Goal: Information Seeking & Learning: Learn about a topic

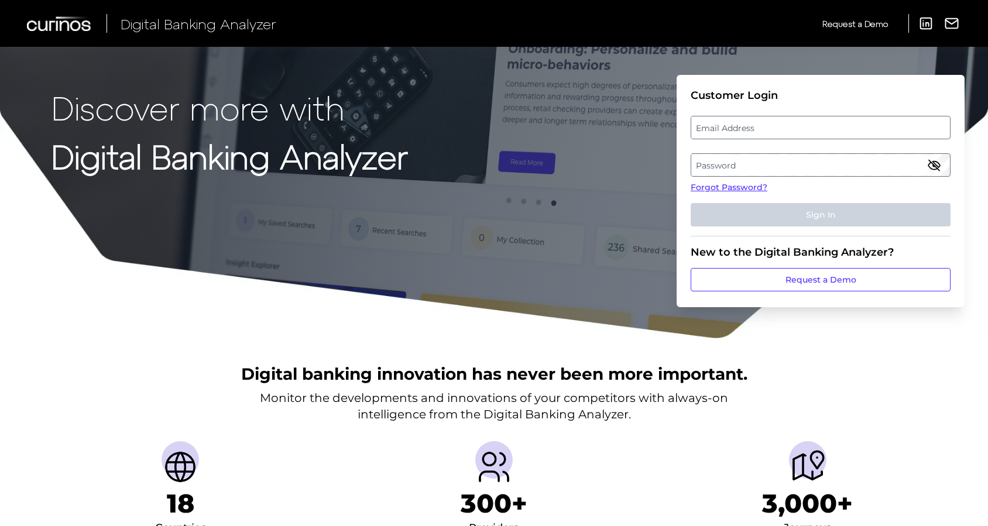
click at [760, 125] on label "Email Address" at bounding box center [820, 127] width 258 height 21
click at [760, 125] on input "email" at bounding box center [820, 127] width 260 height 23
type input "[EMAIL_ADDRESS][DOMAIN_NAME]"
click at [734, 167] on label "Password" at bounding box center [820, 164] width 258 height 21
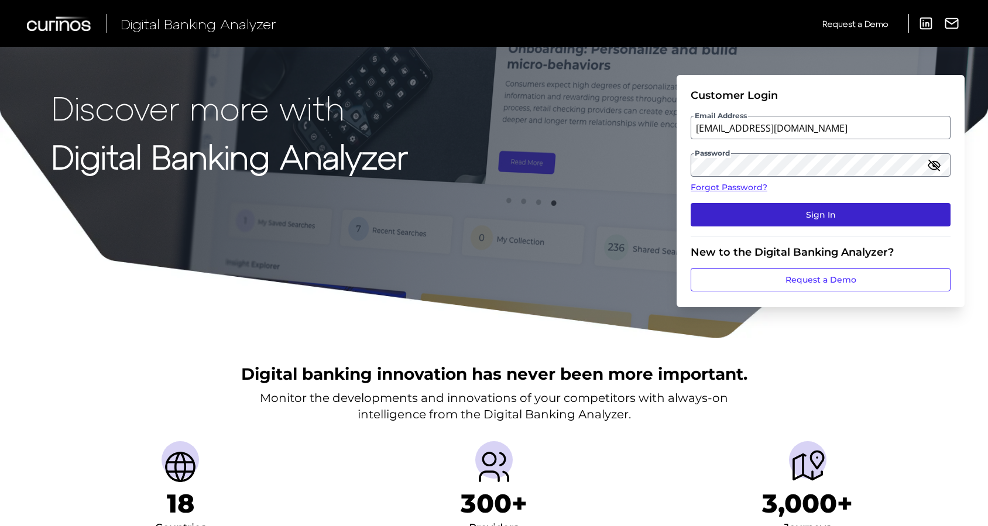
click at [842, 215] on button "Sign In" at bounding box center [820, 214] width 260 height 23
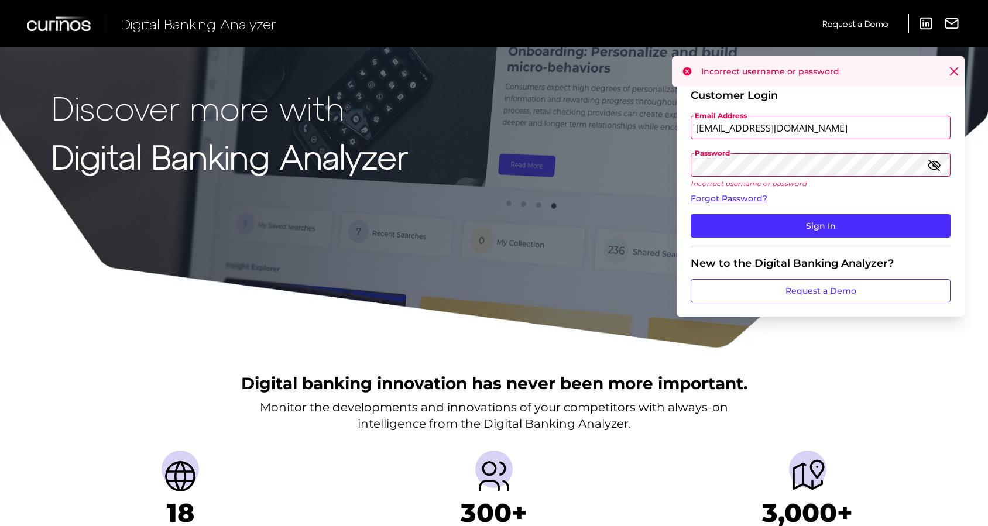
click at [935, 163] on icon "button" at bounding box center [934, 165] width 14 height 14
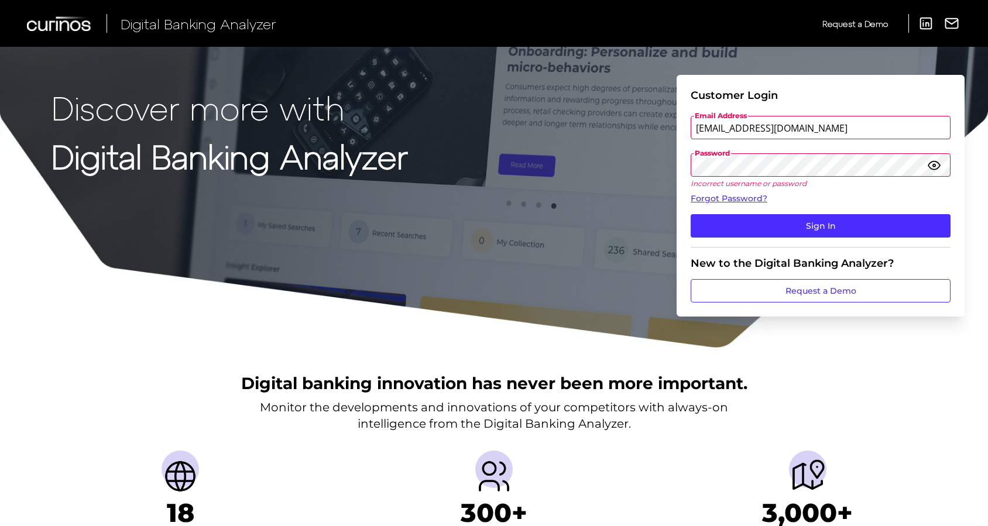
click at [831, 130] on input "[EMAIL_ADDRESS][DOMAIN_NAME]" at bounding box center [820, 127] width 260 height 23
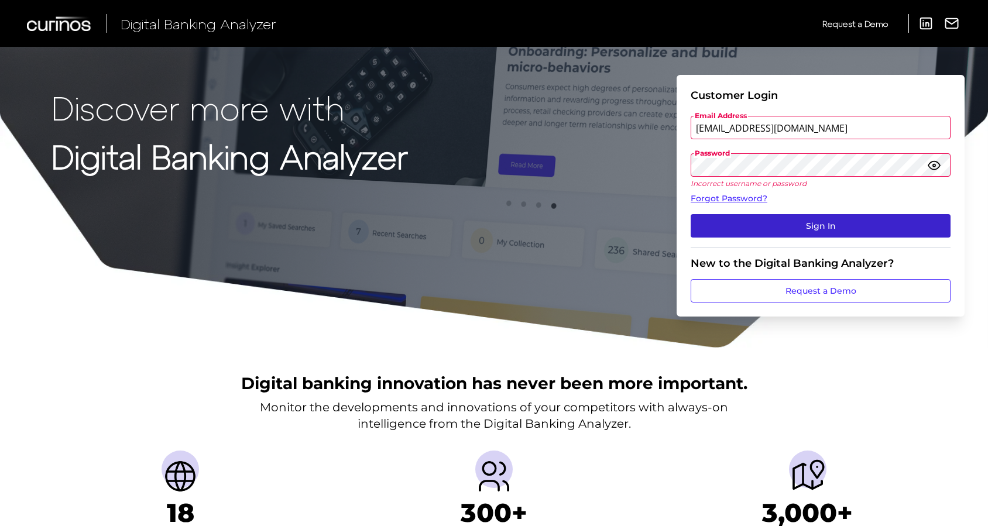
click at [836, 222] on button "Sign In" at bounding box center [820, 225] width 260 height 23
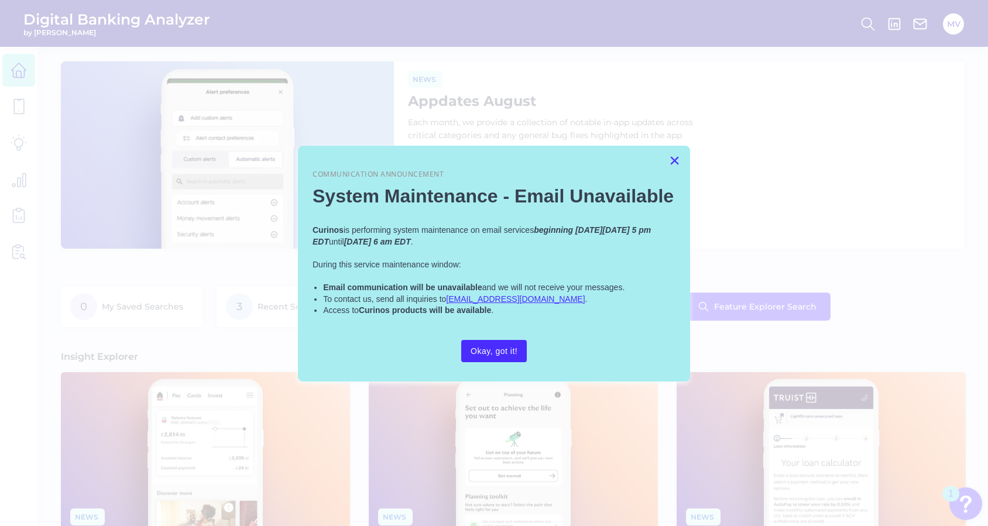
click at [674, 156] on button "×" at bounding box center [674, 160] width 11 height 19
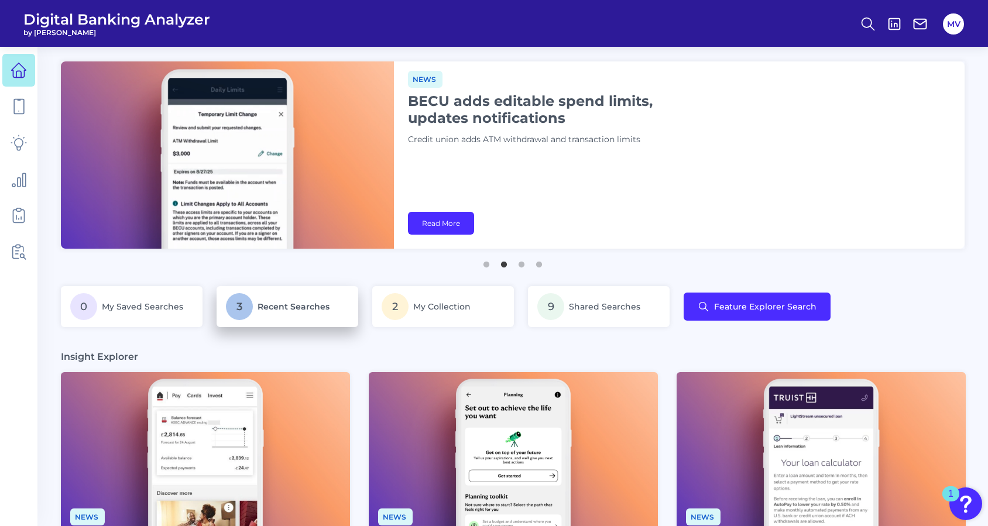
click at [304, 314] on p "3 Recent Searches" at bounding box center [287, 306] width 123 height 27
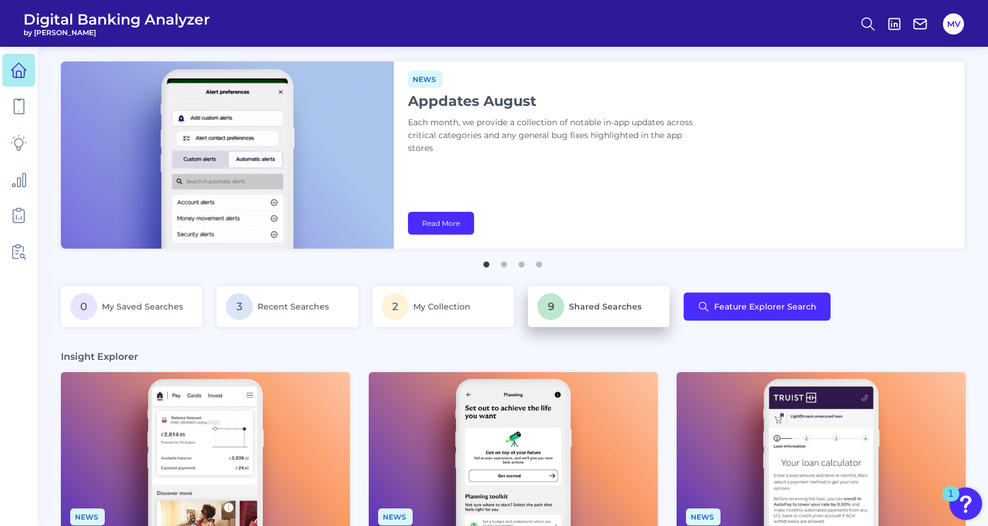
click at [583, 312] on p "9 Shared Searches" at bounding box center [598, 306] width 123 height 27
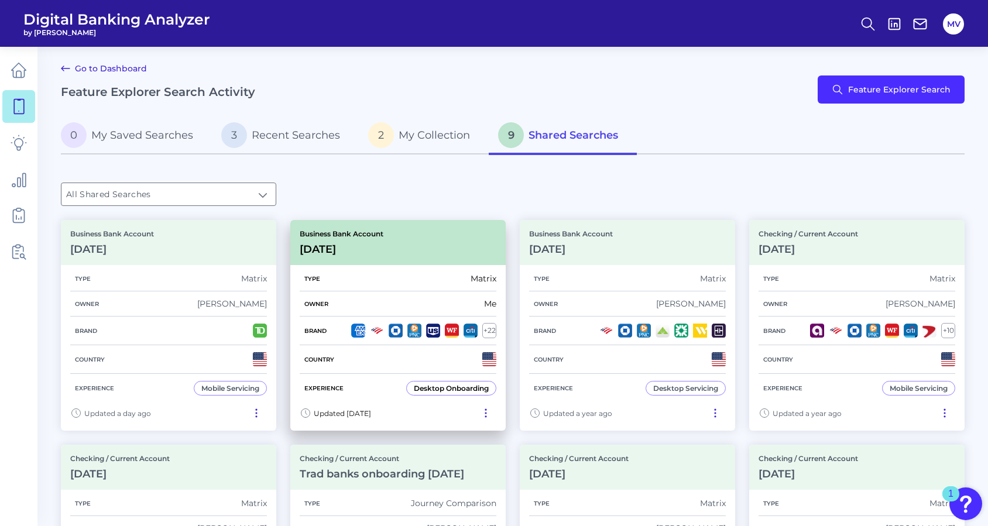
click at [383, 249] on h3 "[DATE]" at bounding box center [342, 249] width 84 height 13
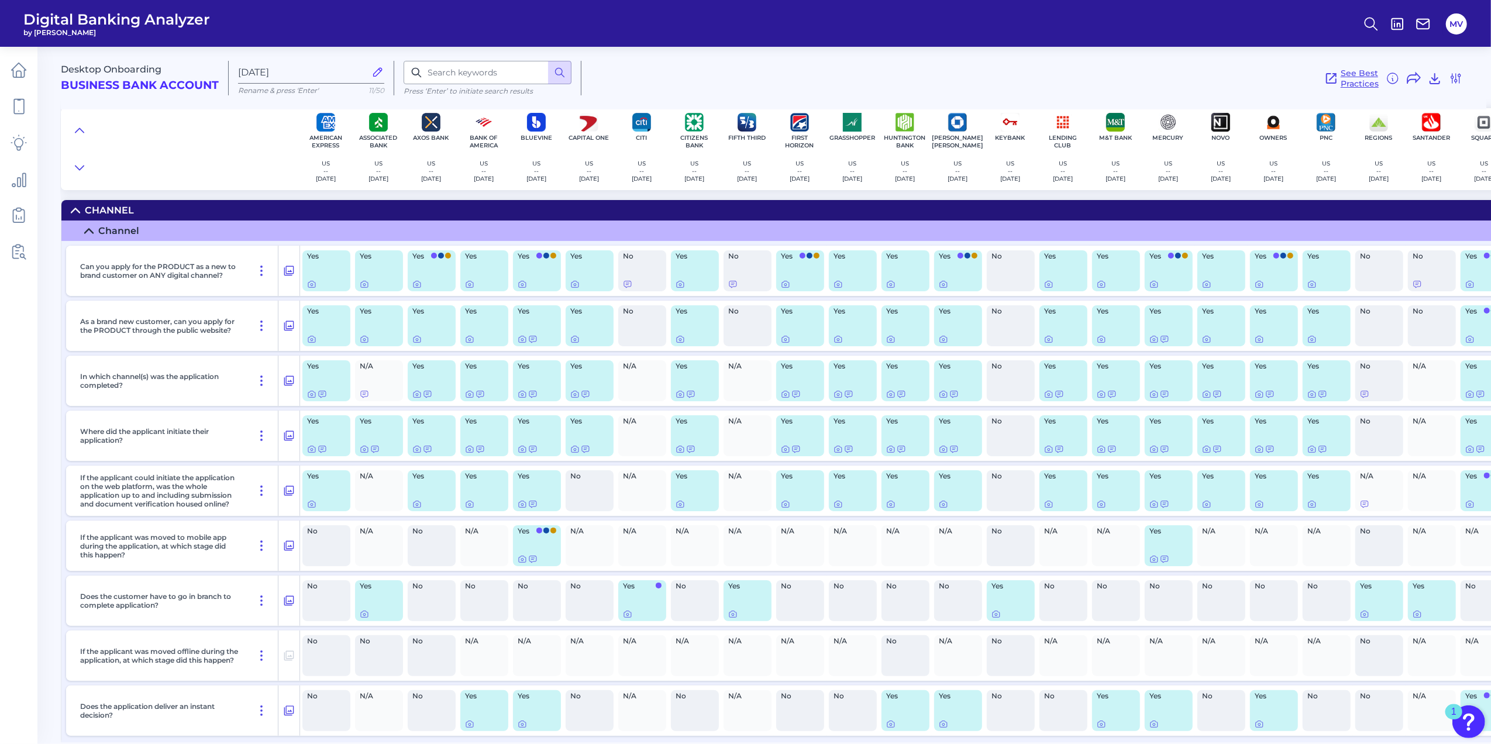
click at [987, 81] on span "See Best Practices" at bounding box center [1360, 78] width 38 height 21
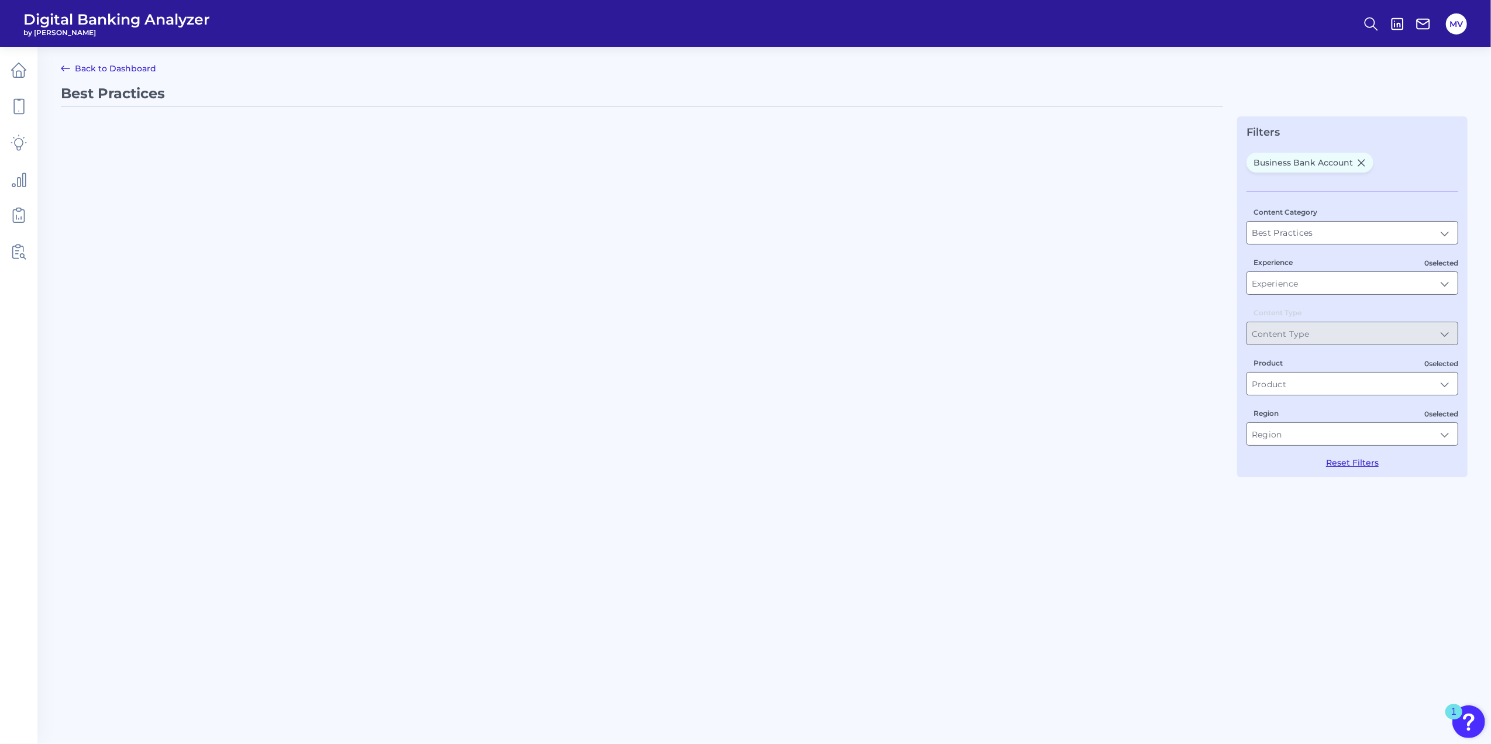
type input "Business Bank Account"
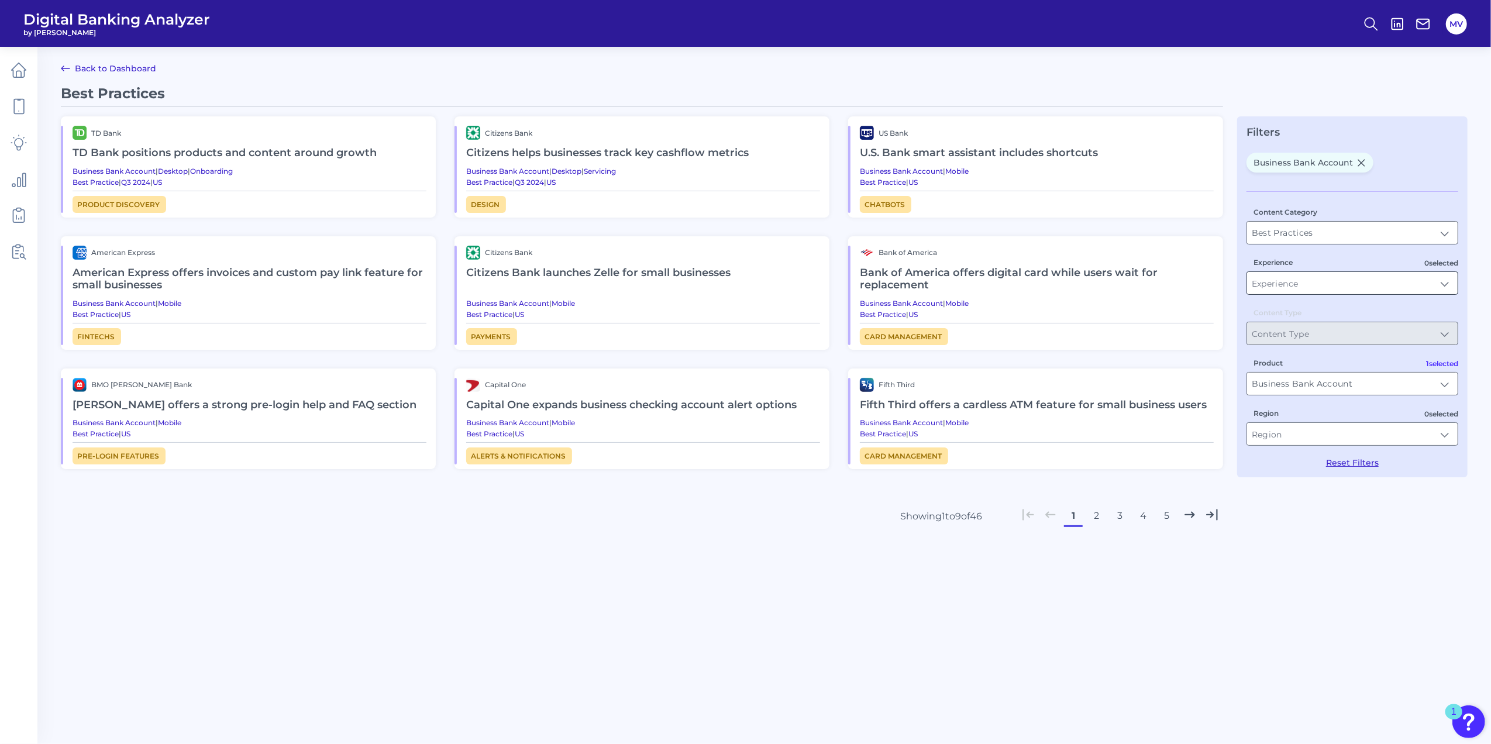
click at [987, 271] on div at bounding box center [1353, 282] width 212 height 23
click at [987, 288] on input "Experience" at bounding box center [1352, 283] width 211 height 22
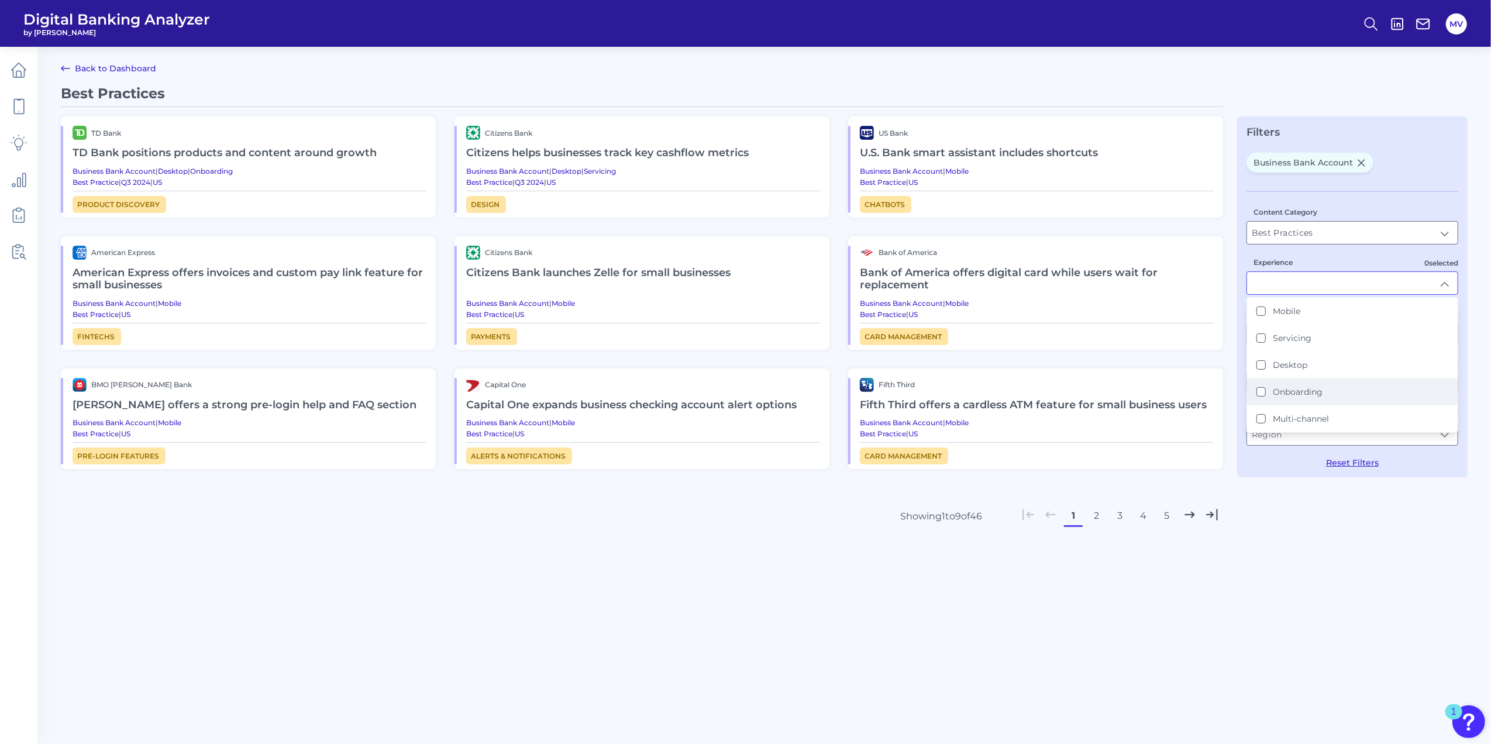
click at [987, 392] on div "Onboarding" at bounding box center [1290, 392] width 66 height 11
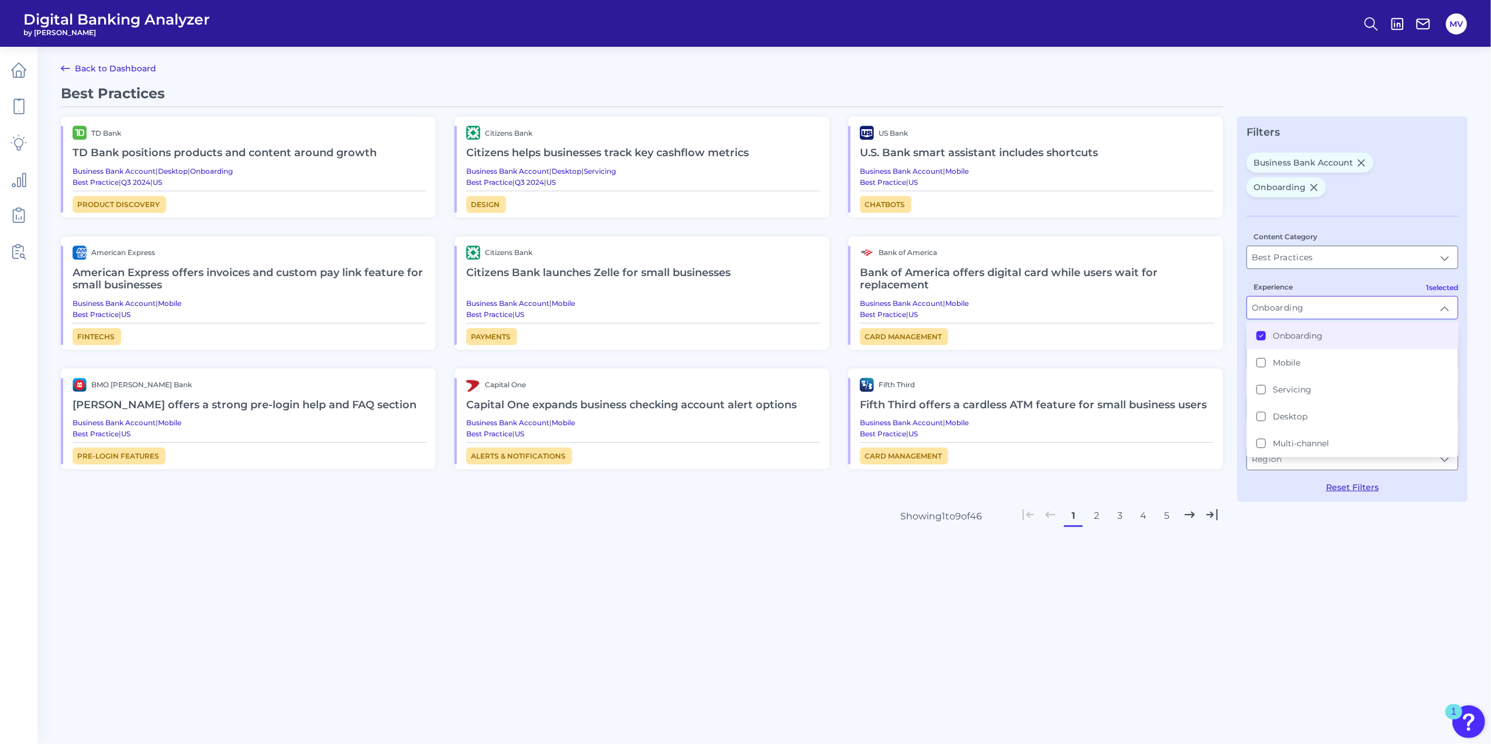
type input "Onboarding"
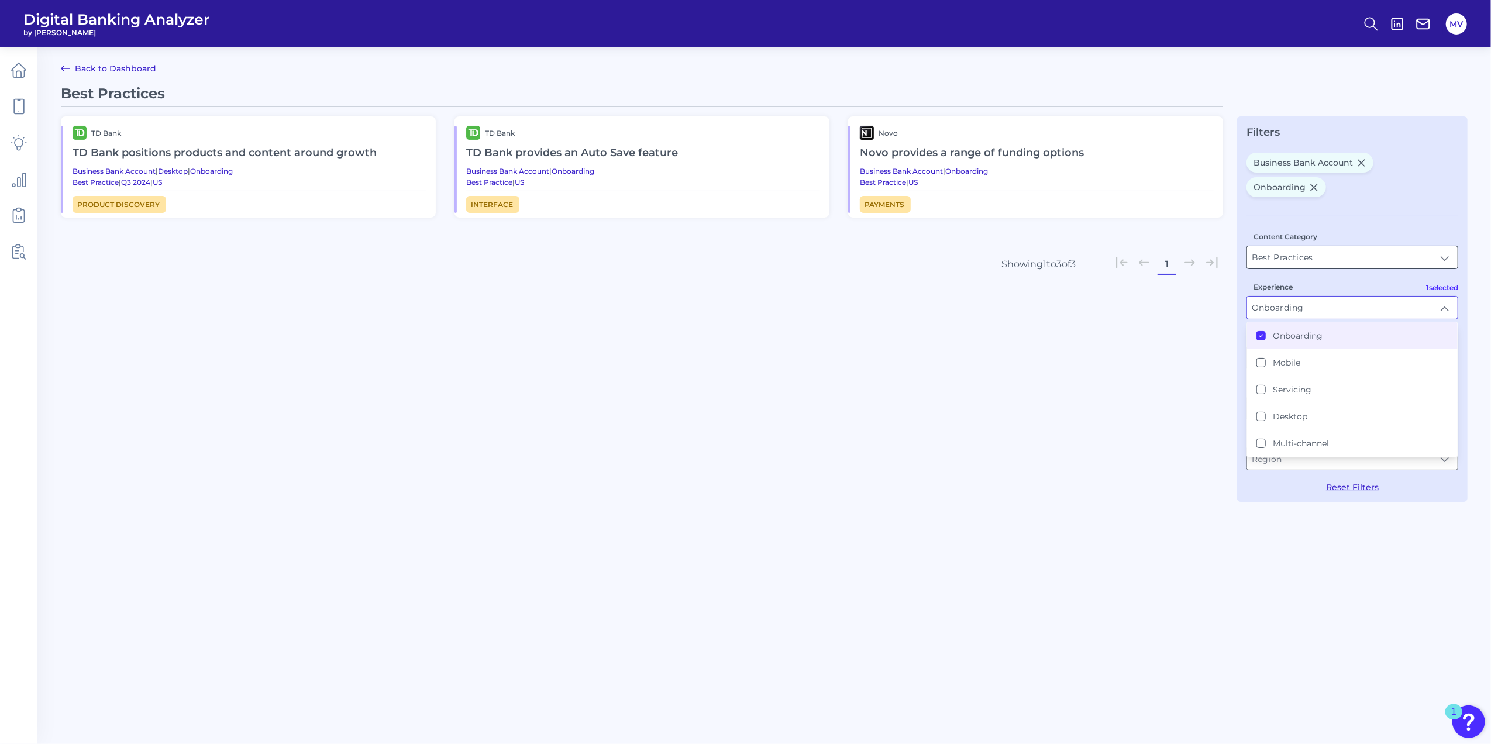
click at [987, 258] on input "Best Practices" at bounding box center [1352, 257] width 211 height 22
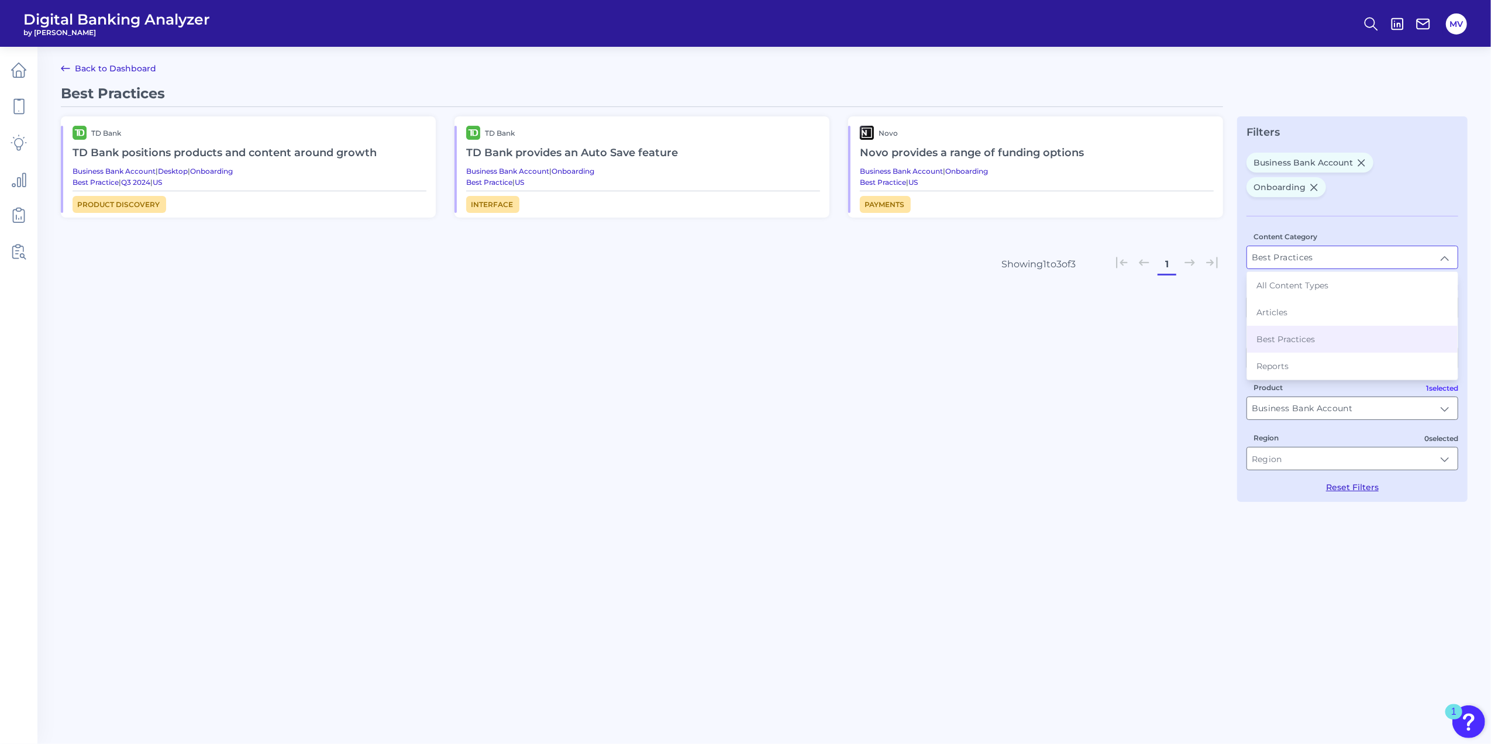
click at [987, 258] on input "Best Practices" at bounding box center [1352, 257] width 211 height 22
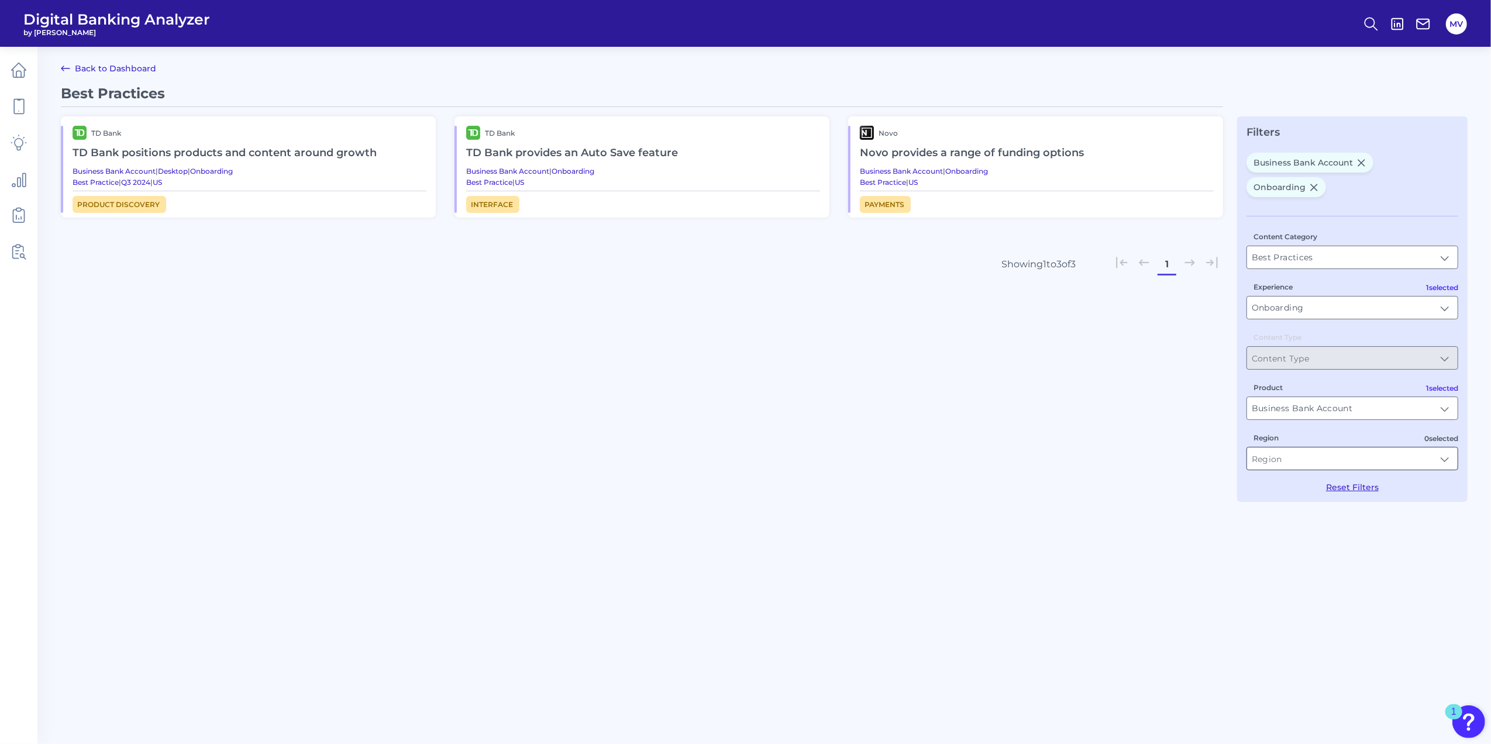
click at [987, 459] on input "Region" at bounding box center [1352, 459] width 211 height 22
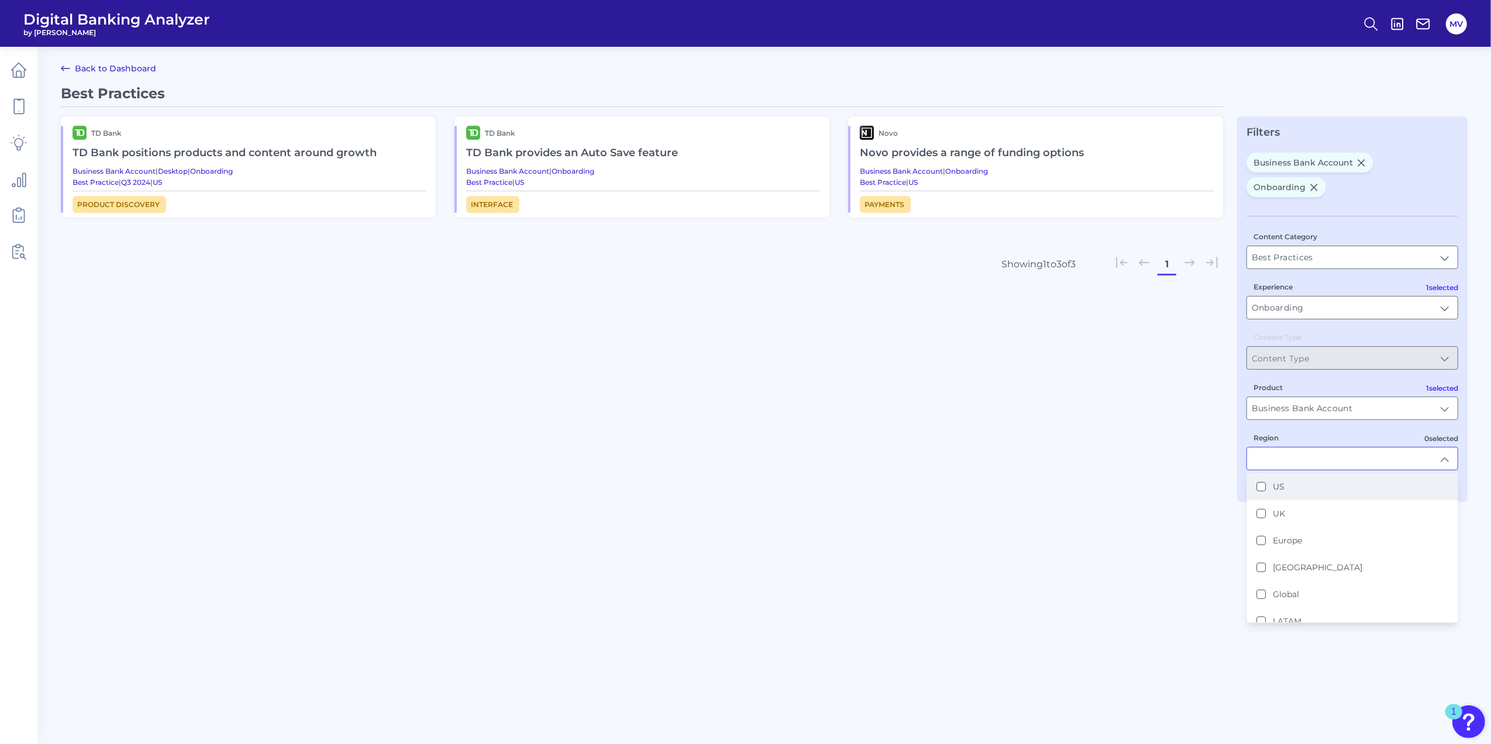
click at [987, 488] on button "US" at bounding box center [1261, 486] width 9 height 9
type input "US"
click at [987, 518] on main "Back to Dashboard Best Practices TD Bank TD Bank positions products and content…" at bounding box center [745, 372] width 1491 height 744
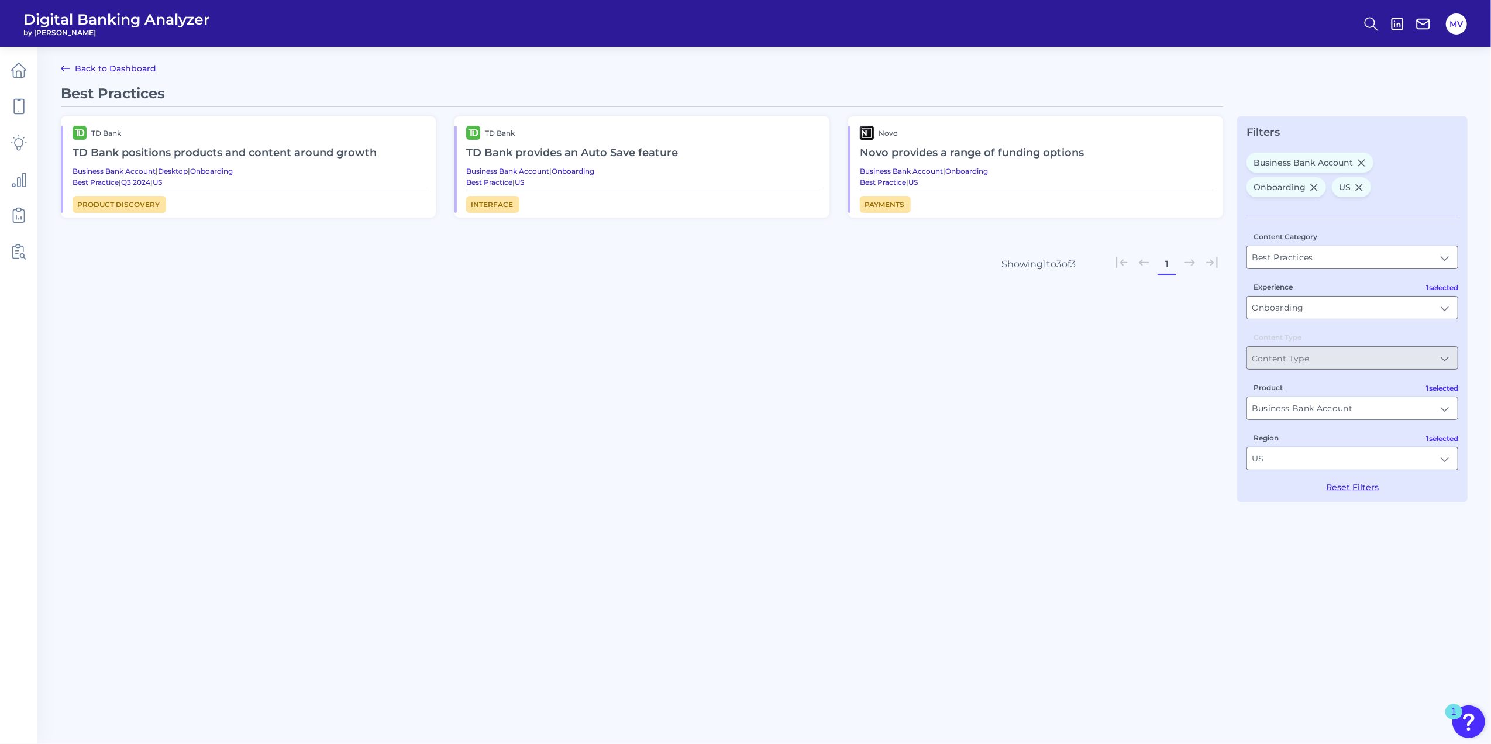
click at [246, 152] on h2 "TD Bank positions products and content around growth" at bounding box center [250, 153] width 354 height 27
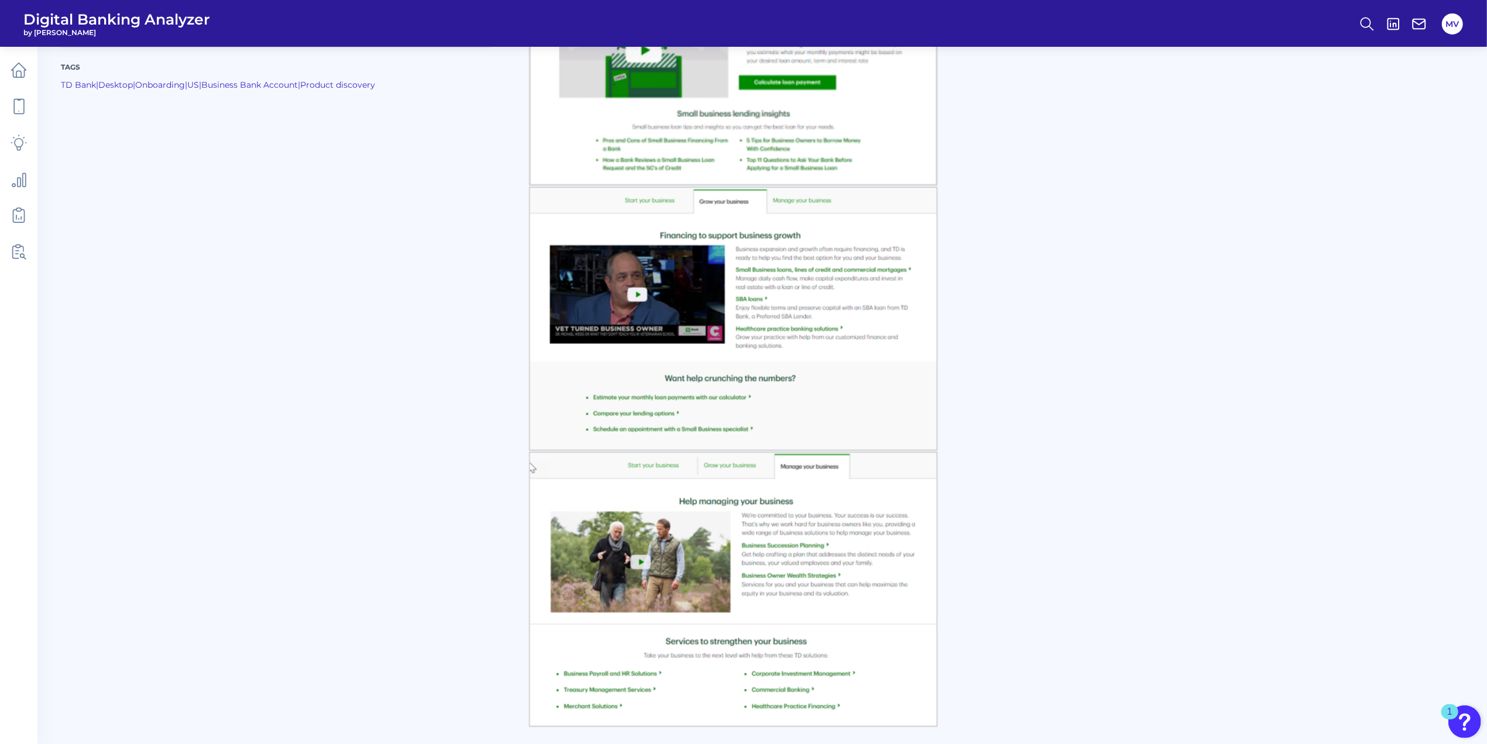
scroll to position [2100, 0]
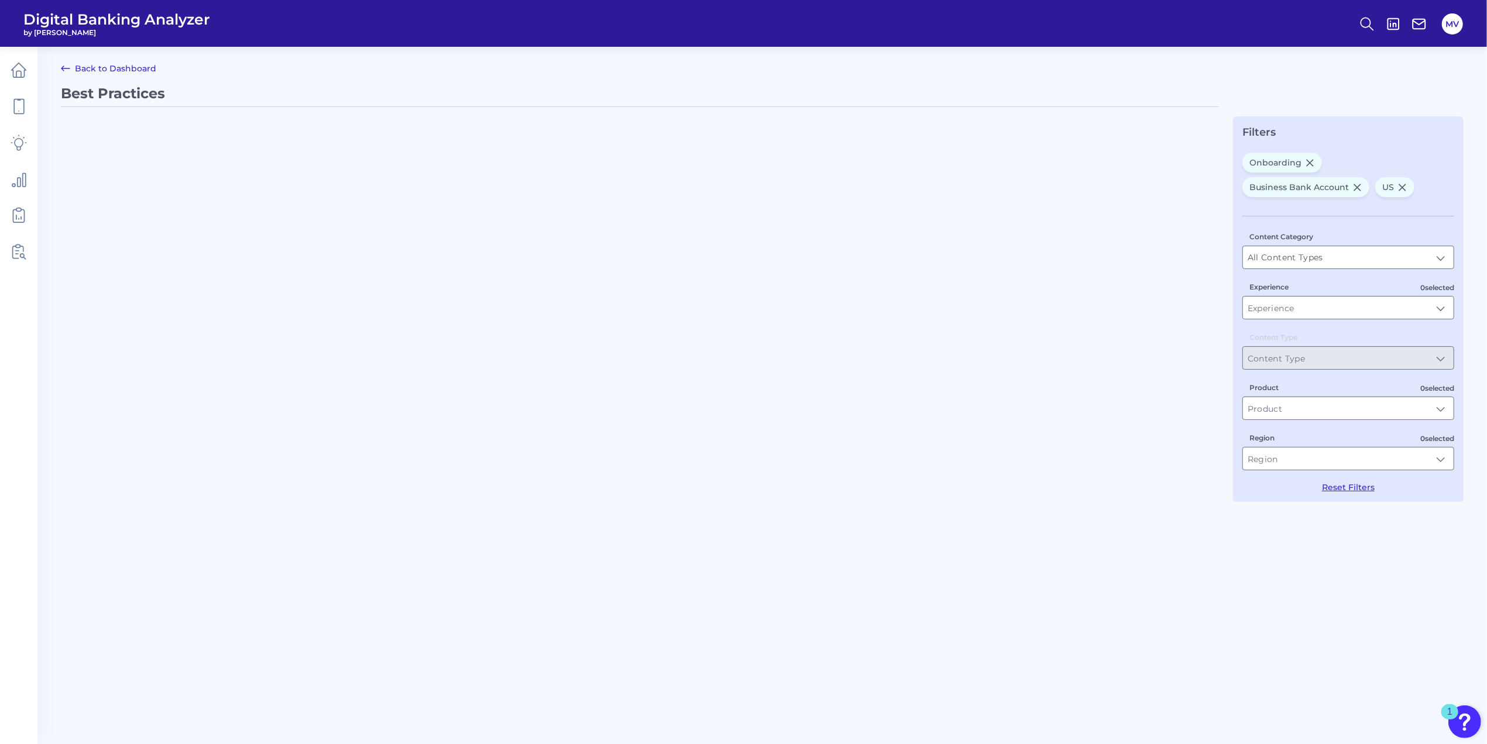
type input "Best Practices"
type input "Onboarding"
type input "Business Bank Account"
type input "US"
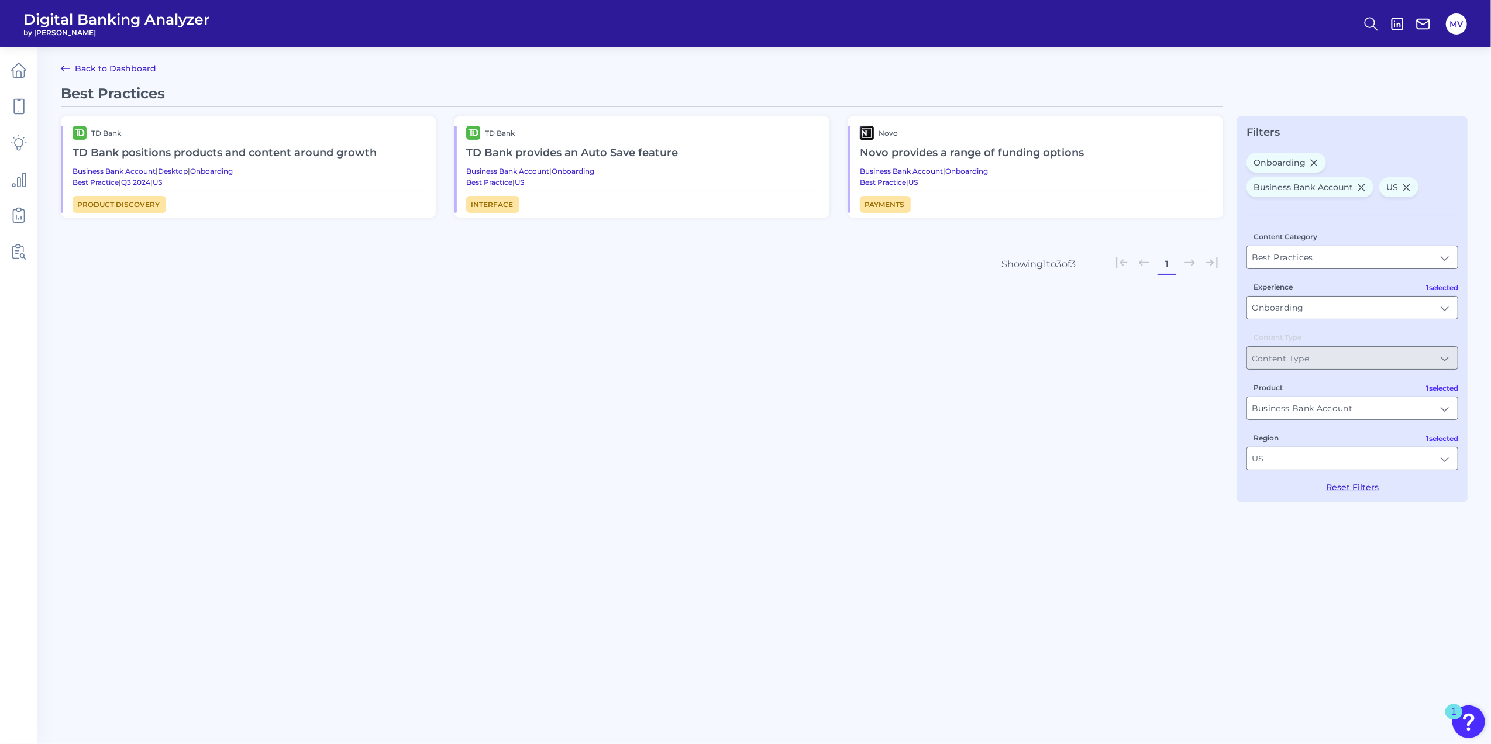
click at [658, 154] on h2 "TD Bank provides an Auto Save feature" at bounding box center [643, 153] width 354 height 27
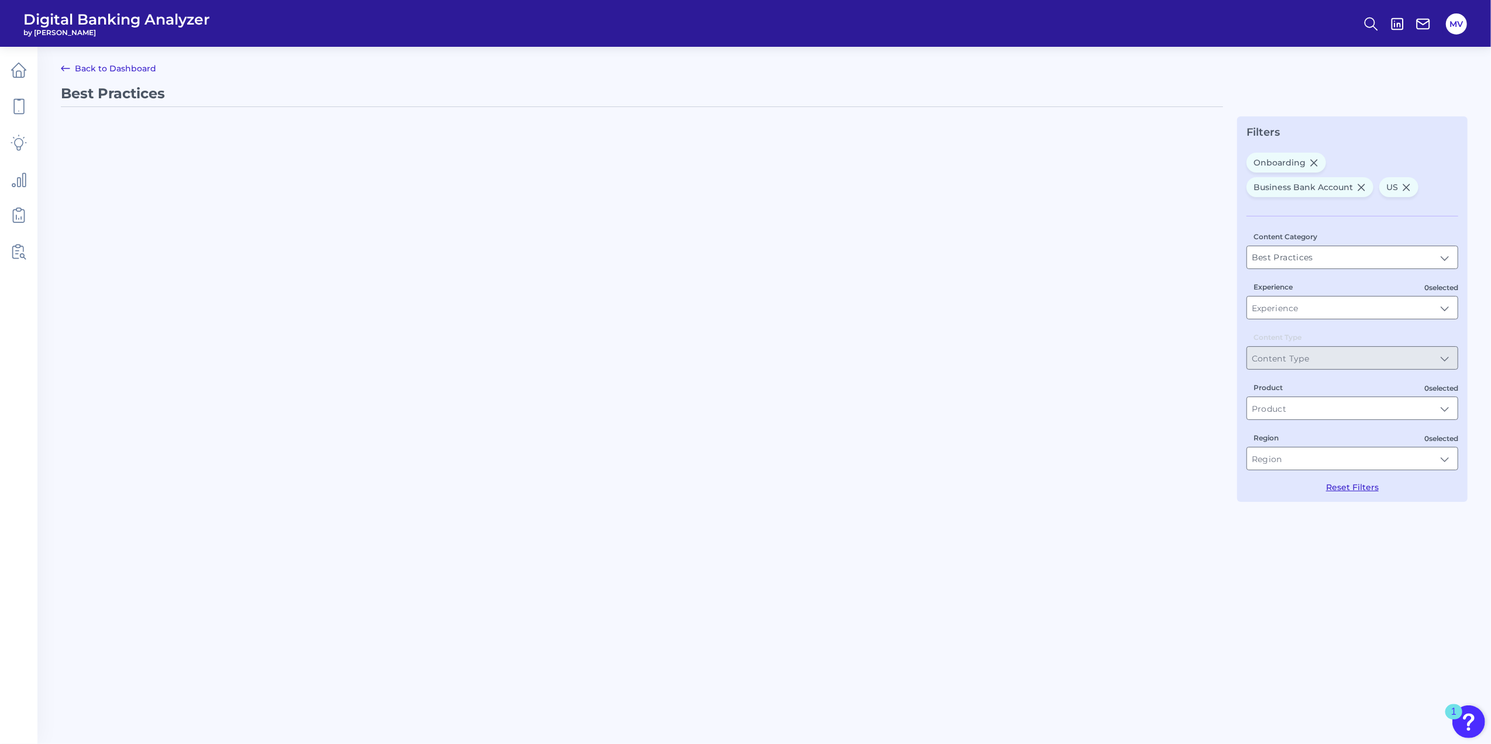
type input "Onboarding"
type input "Business Bank Account"
type input "US"
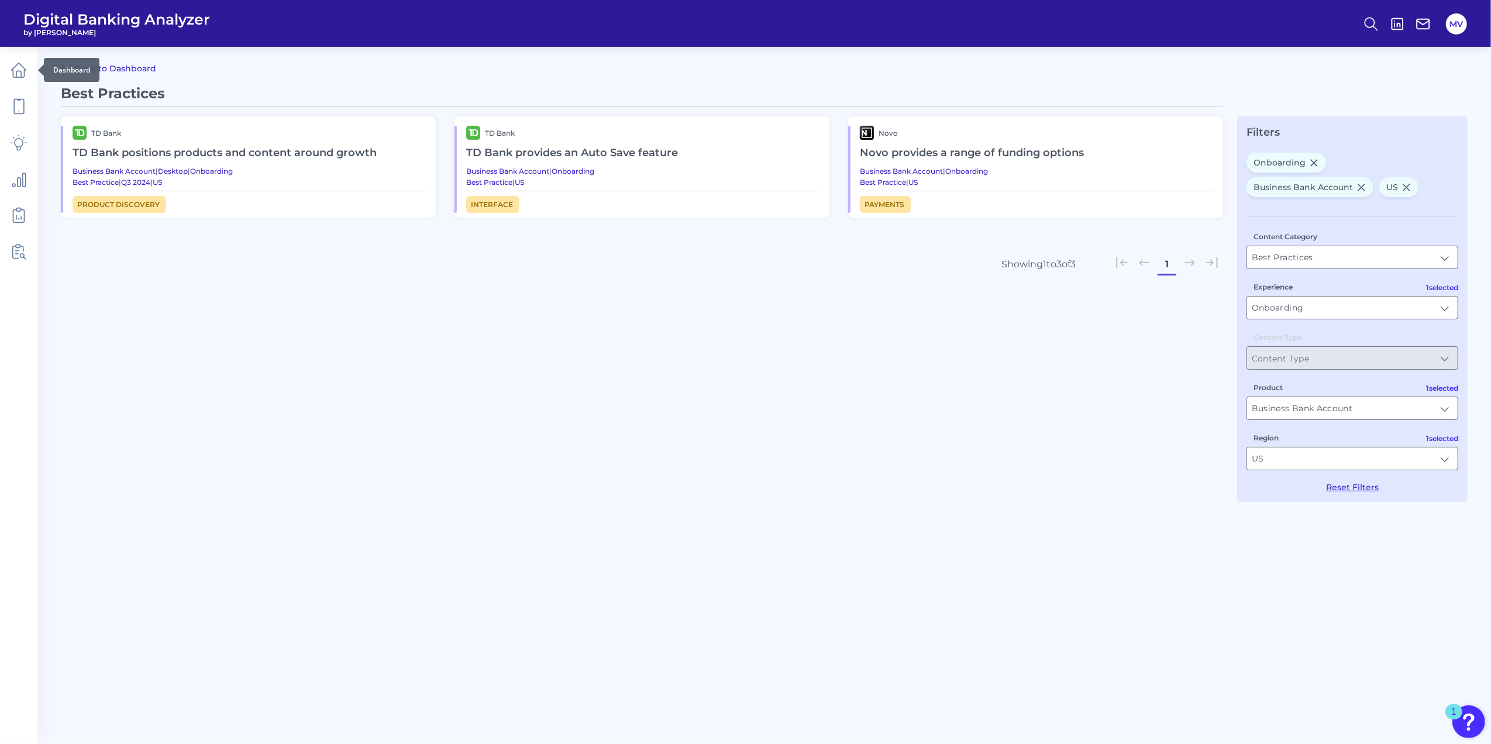
drag, startPoint x: 94, startPoint y: 76, endPoint x: 112, endPoint y: 70, distance: 19.1
click at [94, 76] on div "Dashboard" at bounding box center [72, 70] width 56 height 24
click at [129, 66] on link "Back to Dashboard" at bounding box center [108, 68] width 95 height 14
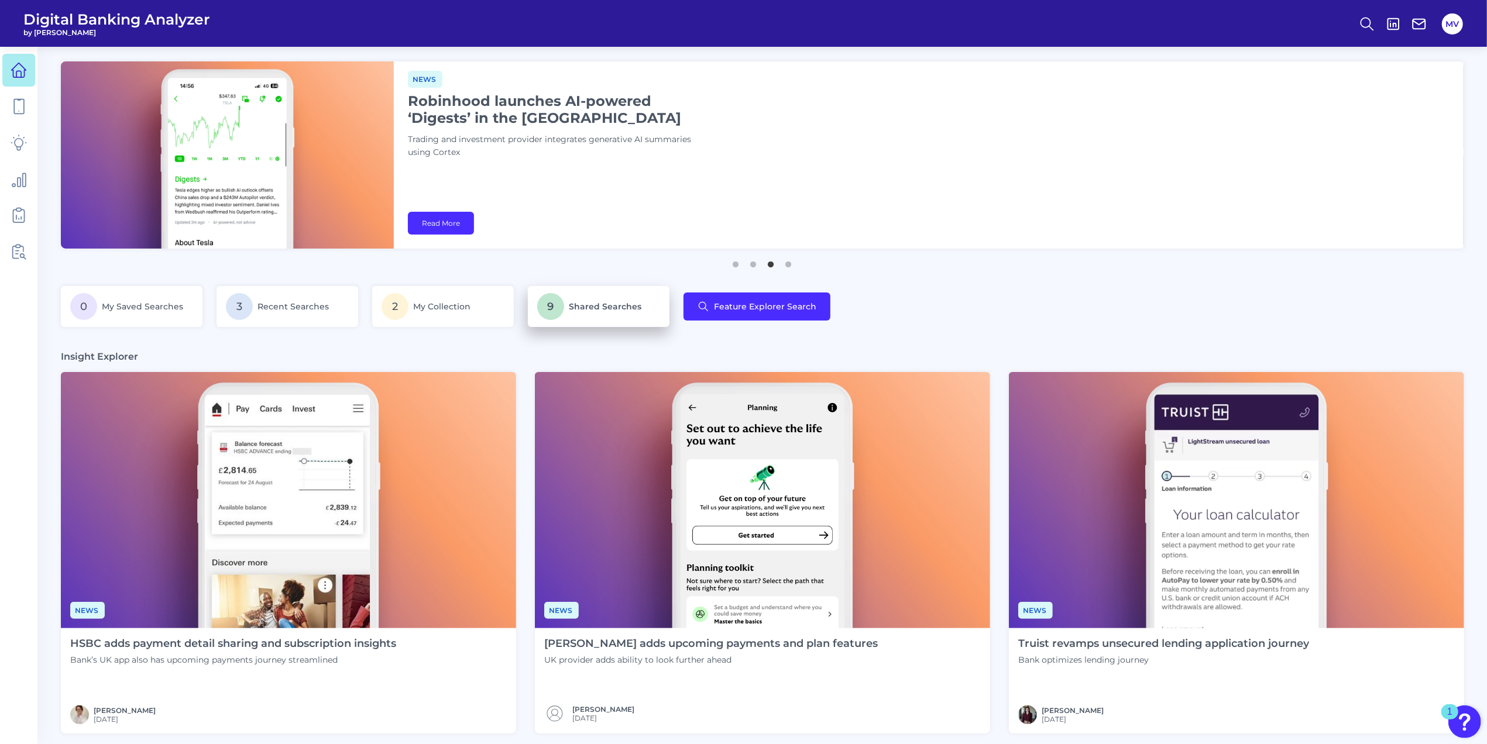
click at [587, 309] on span "Shared Searches" at bounding box center [605, 306] width 73 height 11
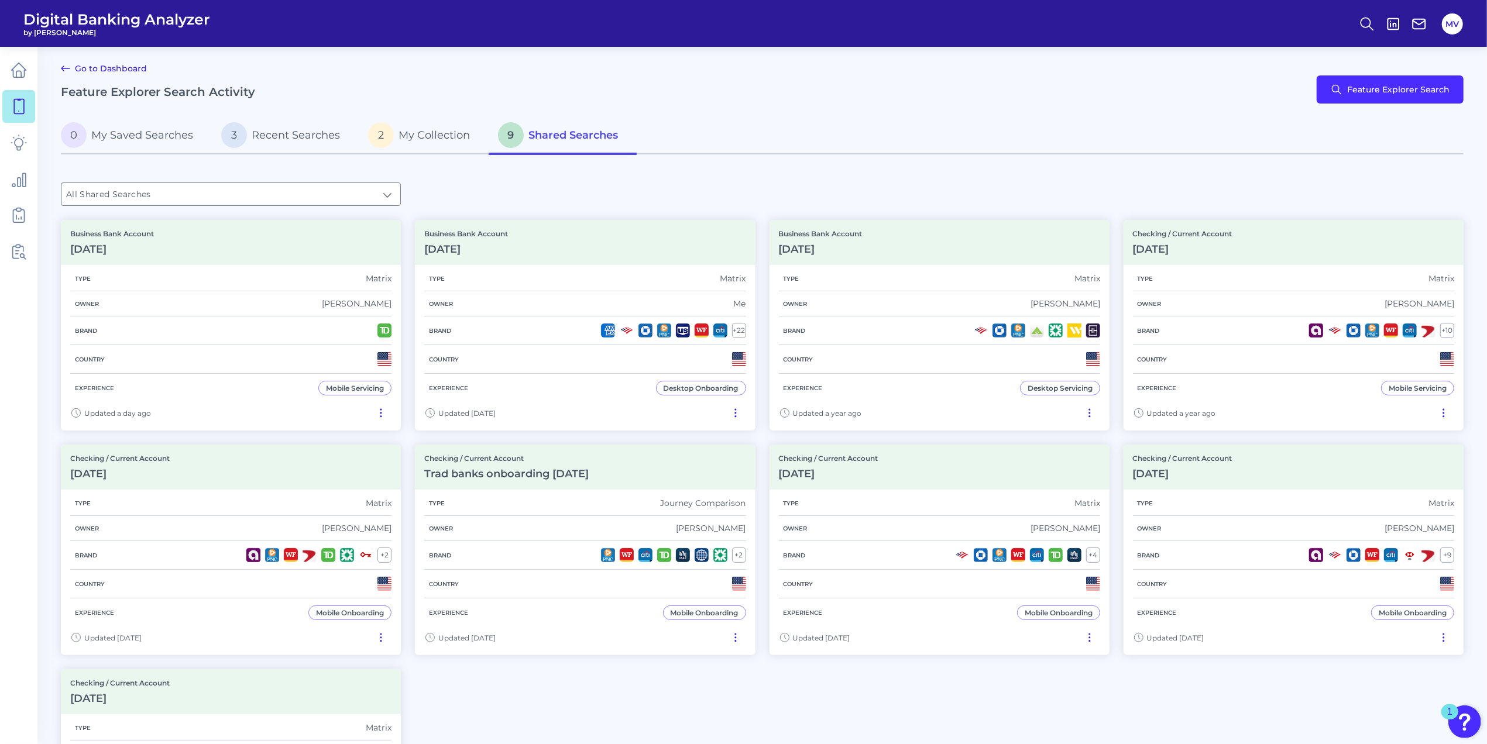
click at [126, 71] on link "Go to Dashboard" at bounding box center [104, 68] width 86 height 14
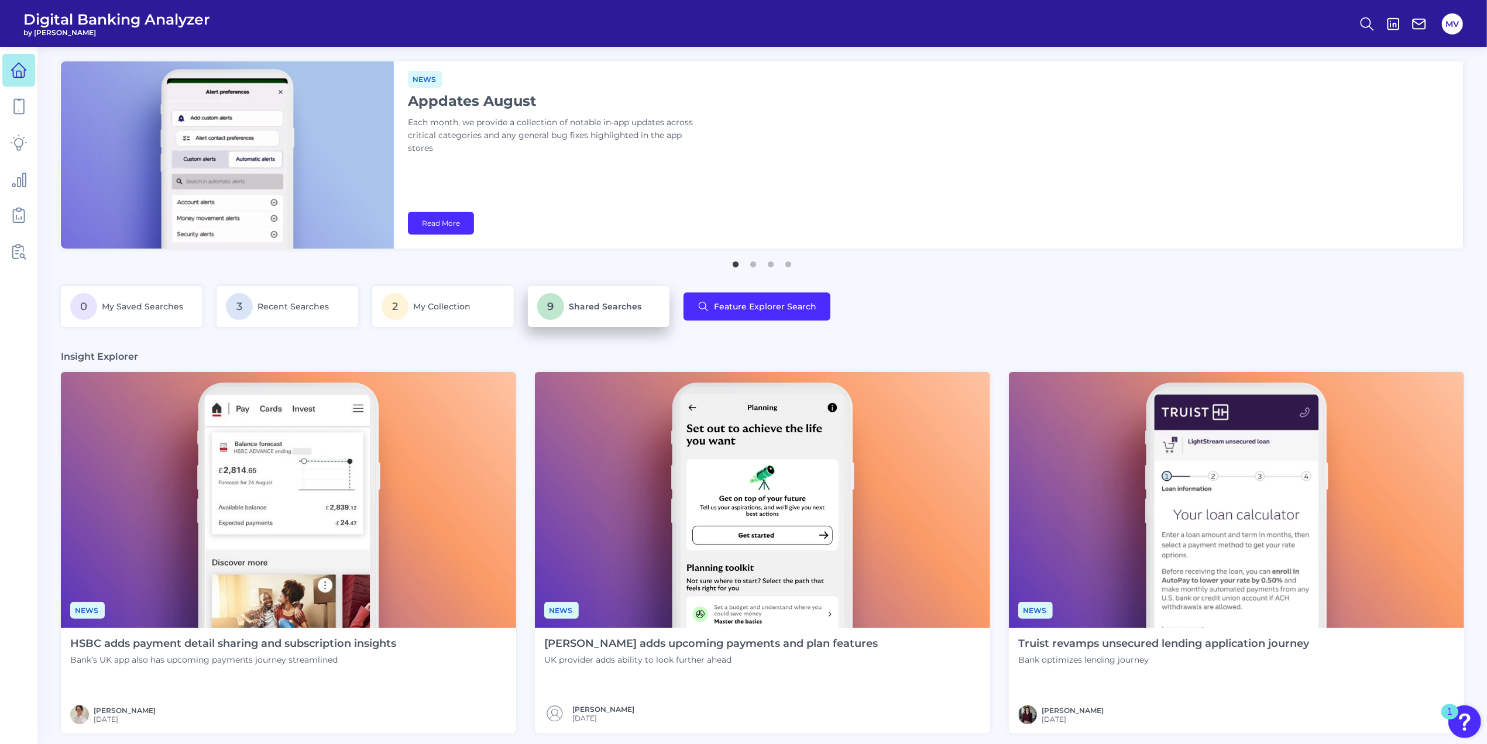
click at [614, 305] on span "Shared Searches" at bounding box center [605, 306] width 73 height 11
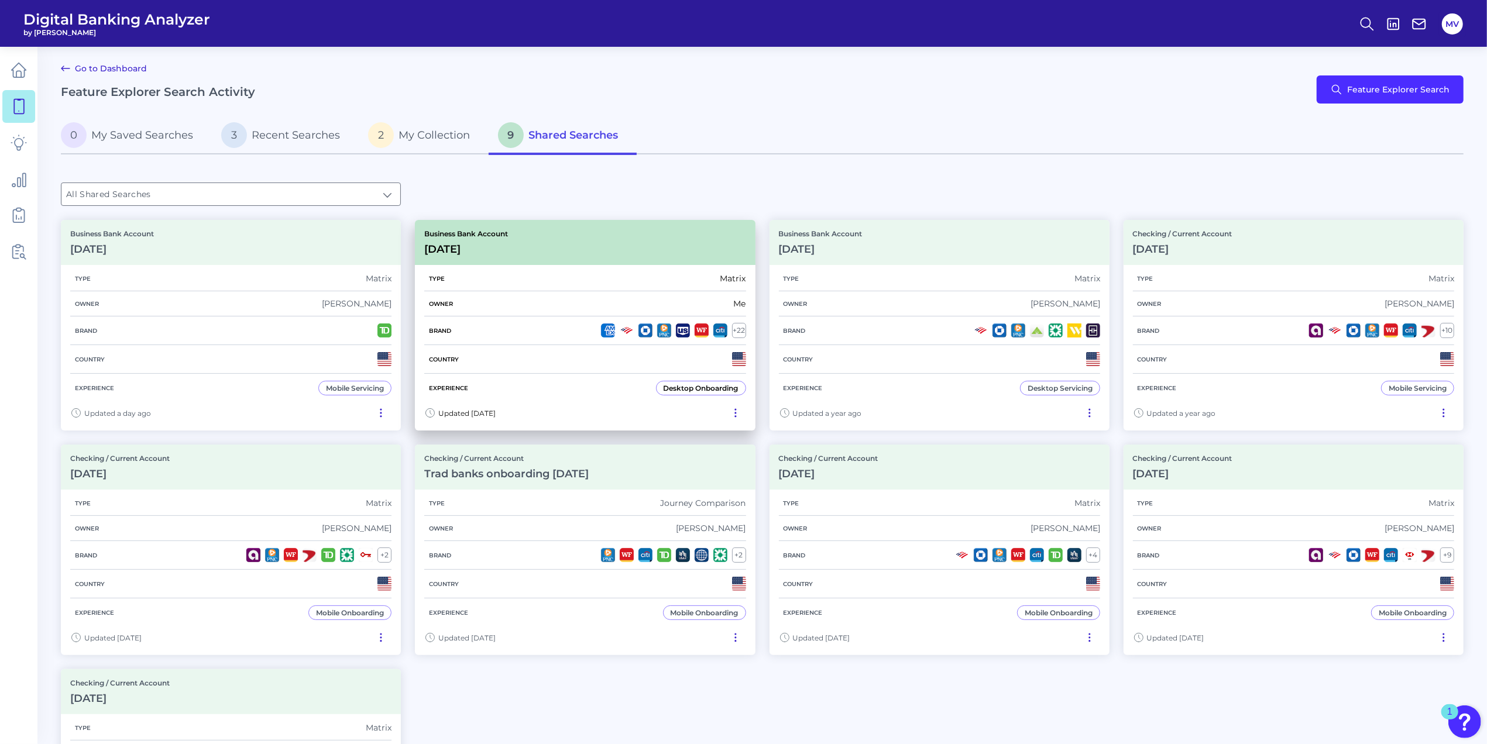
click at [598, 248] on div "Business Bank Account [DATE][FINANCIAL_ID]" at bounding box center [585, 242] width 340 height 45
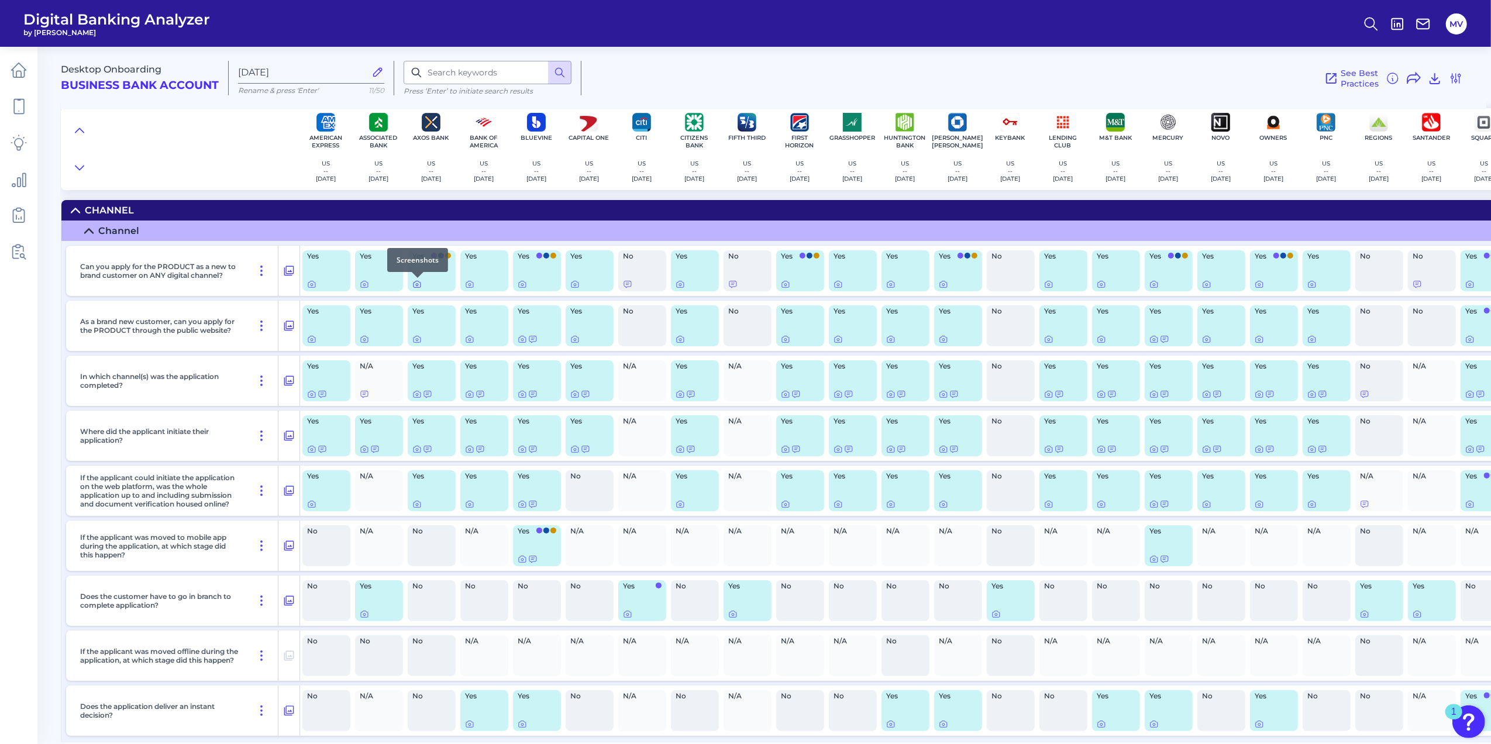
click at [417, 286] on icon at bounding box center [416, 284] width 9 height 9
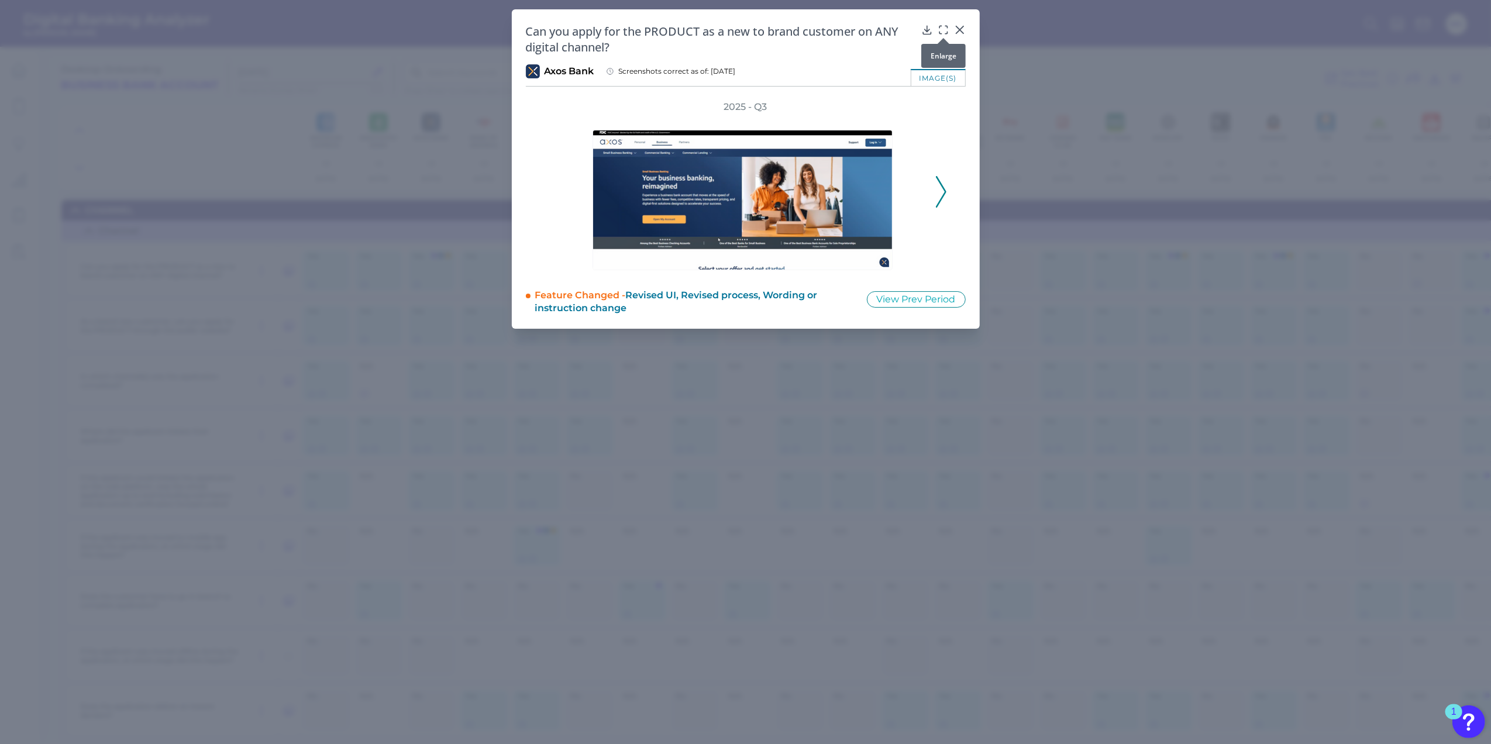
click at [941, 36] on div at bounding box center [944, 38] width 12 height 12
click at [945, 26] on icon at bounding box center [946, 27] width 2 height 2
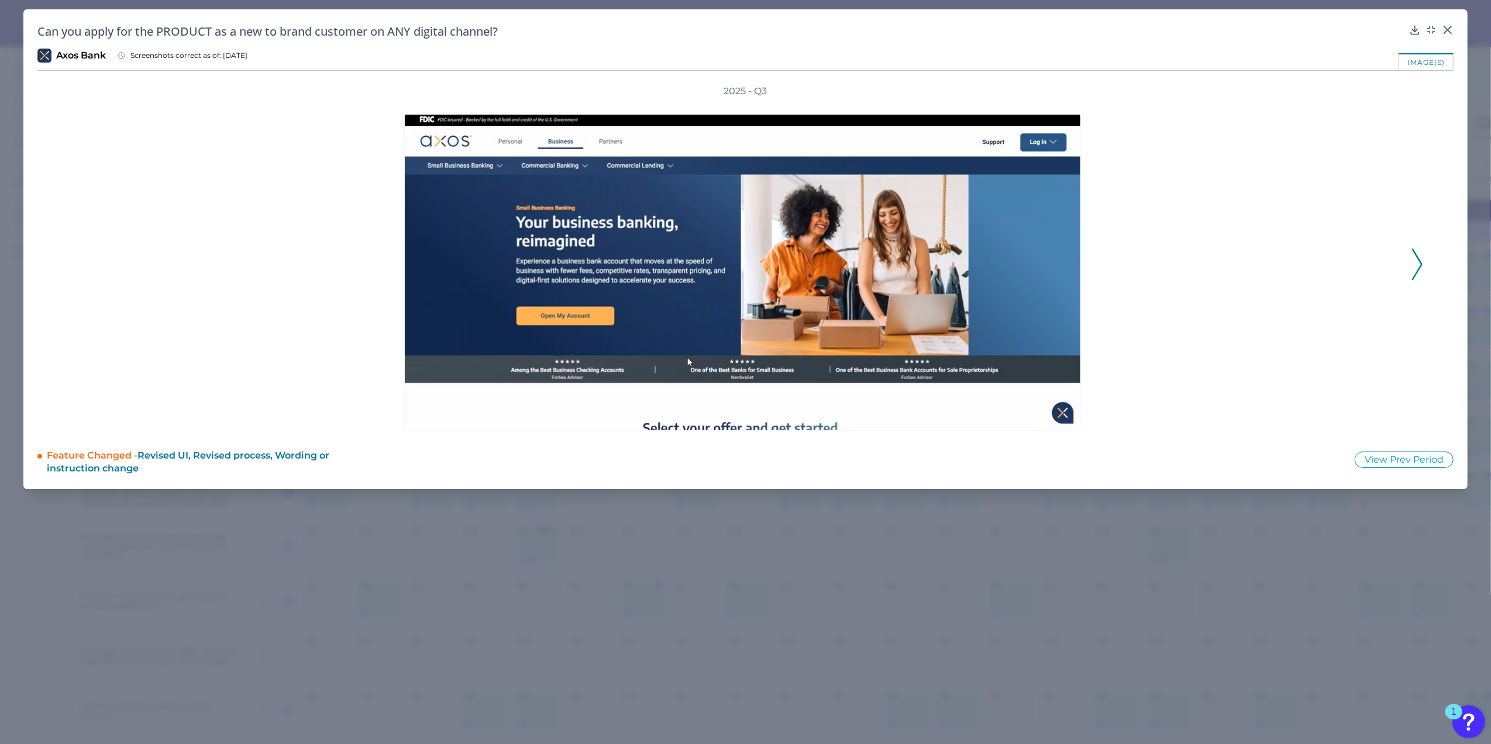
click at [987, 256] on icon at bounding box center [1417, 265] width 11 height 32
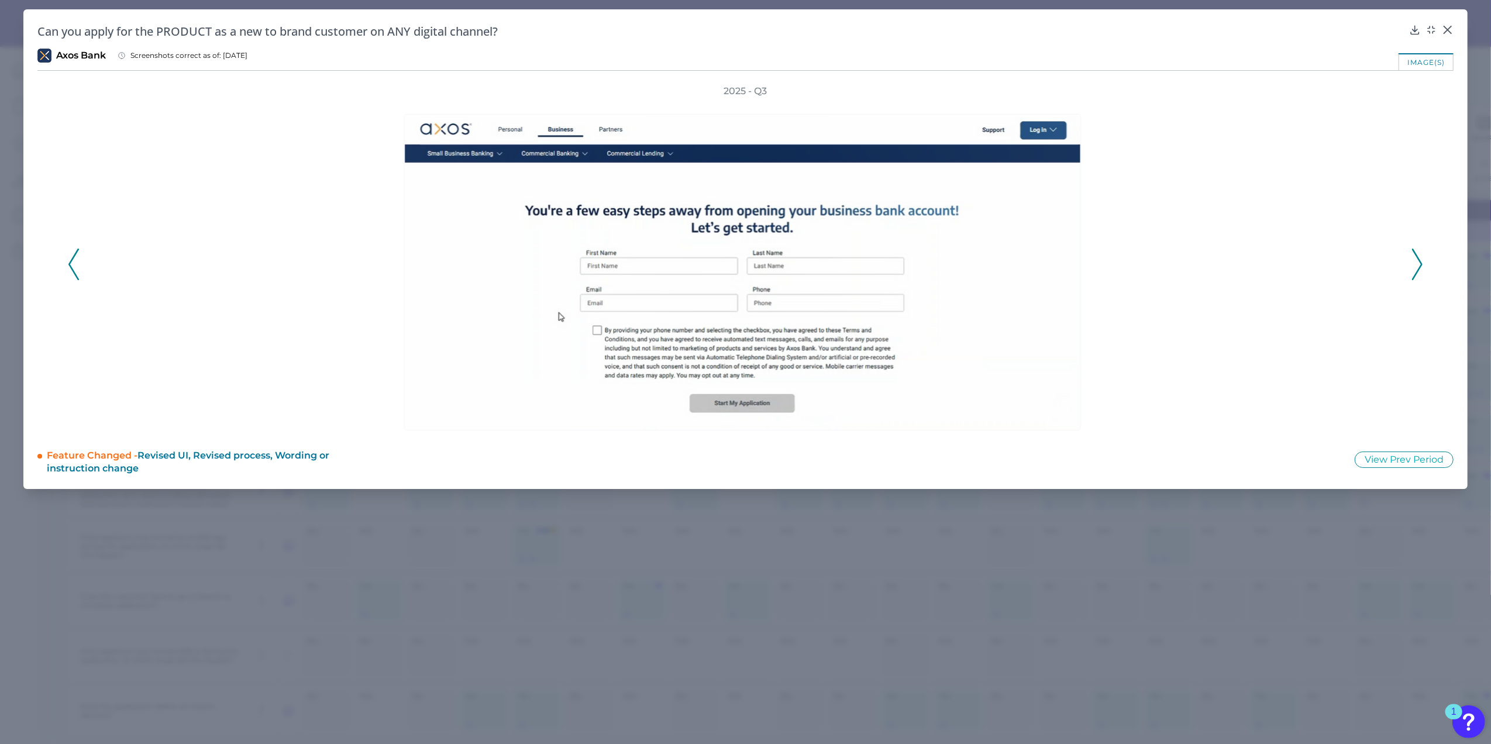
click at [987, 256] on icon at bounding box center [1417, 265] width 11 height 32
click at [987, 29] on icon at bounding box center [1448, 30] width 12 height 12
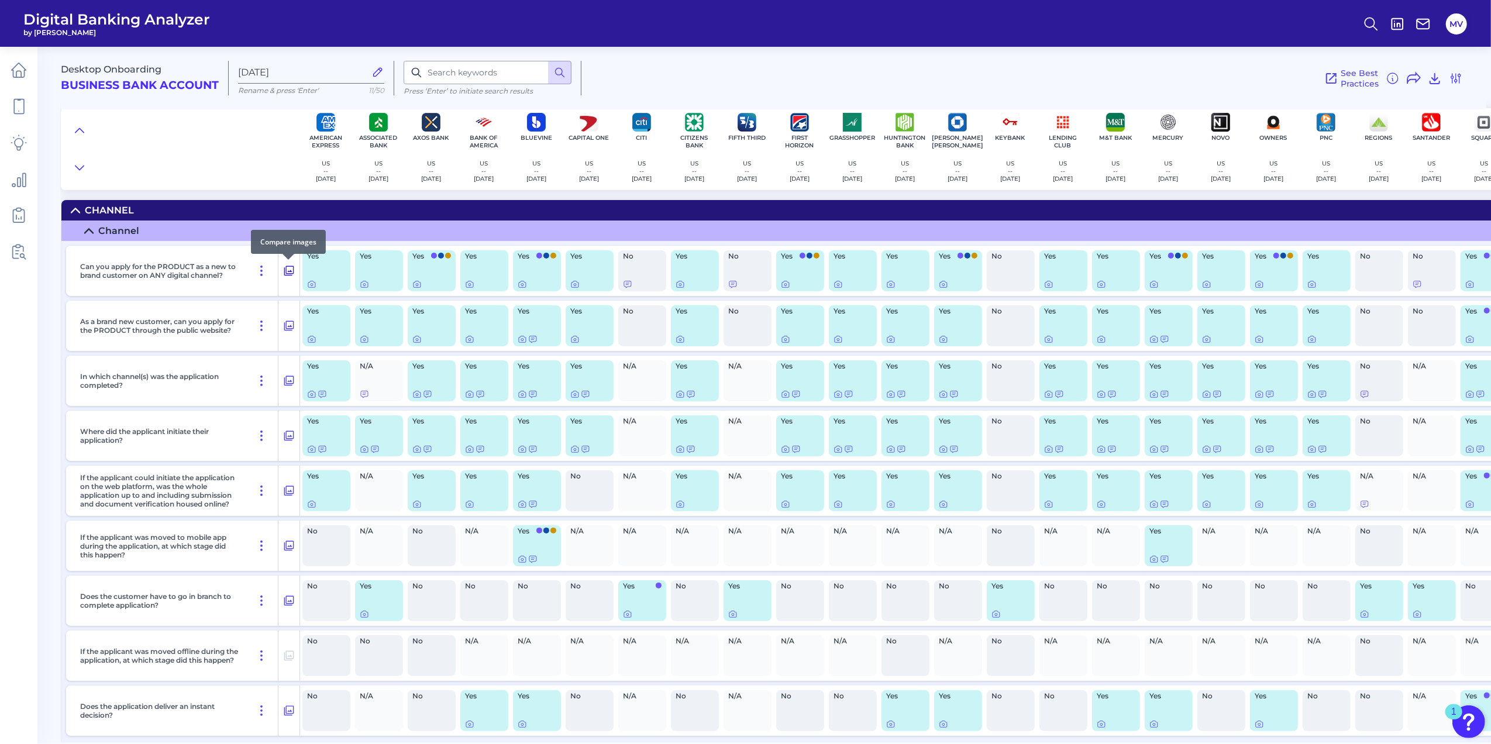
click at [290, 269] on icon at bounding box center [289, 271] width 12 height 14
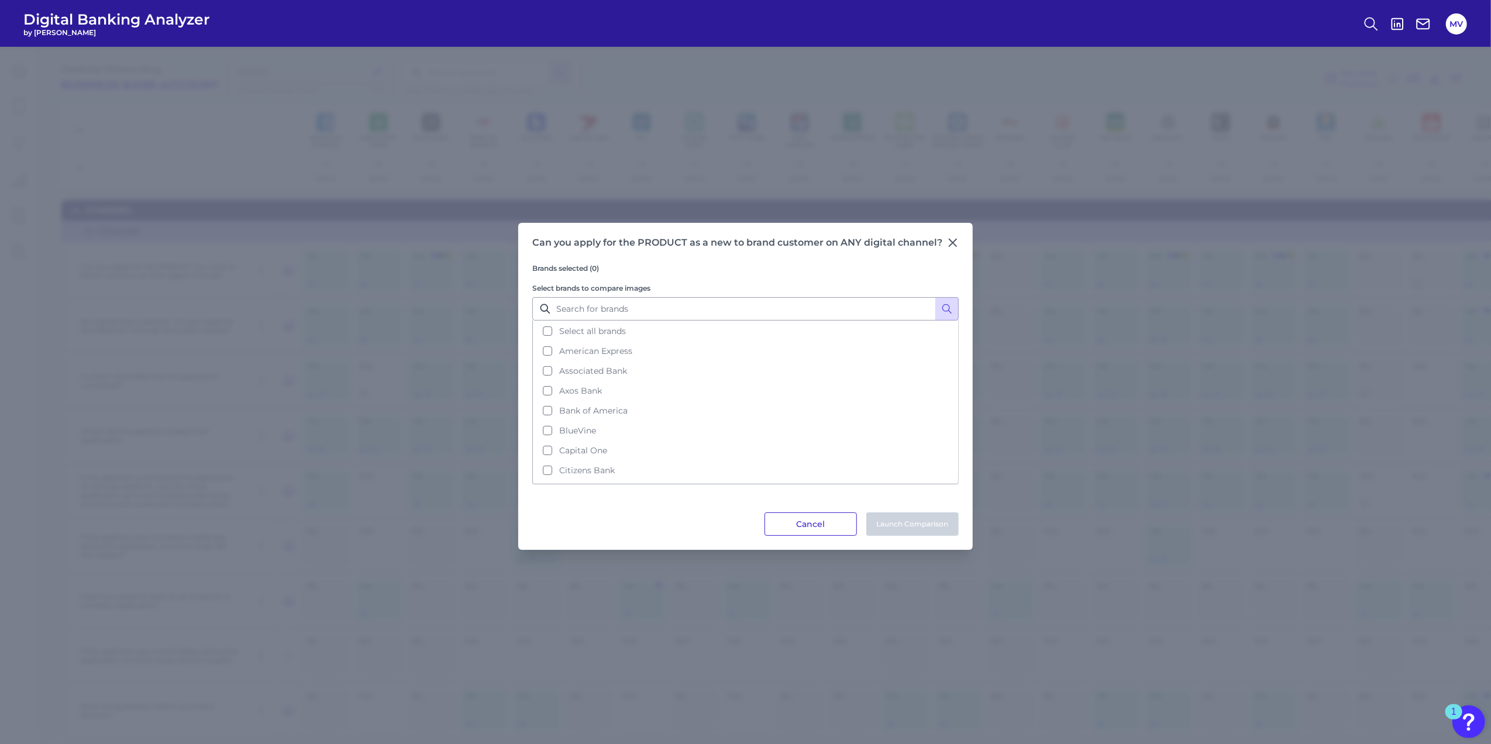
click at [811, 521] on button "Cancel" at bounding box center [811, 523] width 92 height 23
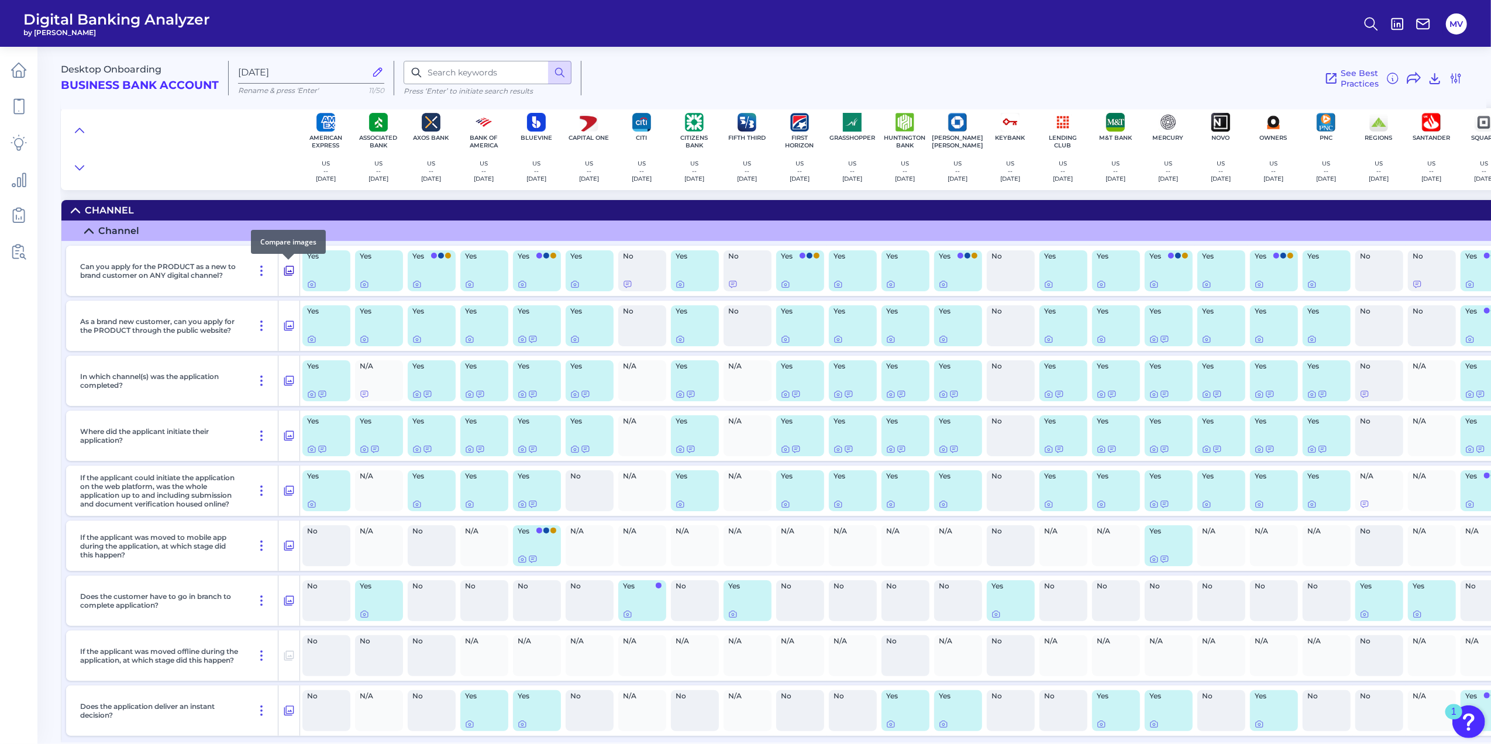
click at [288, 275] on icon at bounding box center [289, 271] width 10 height 10
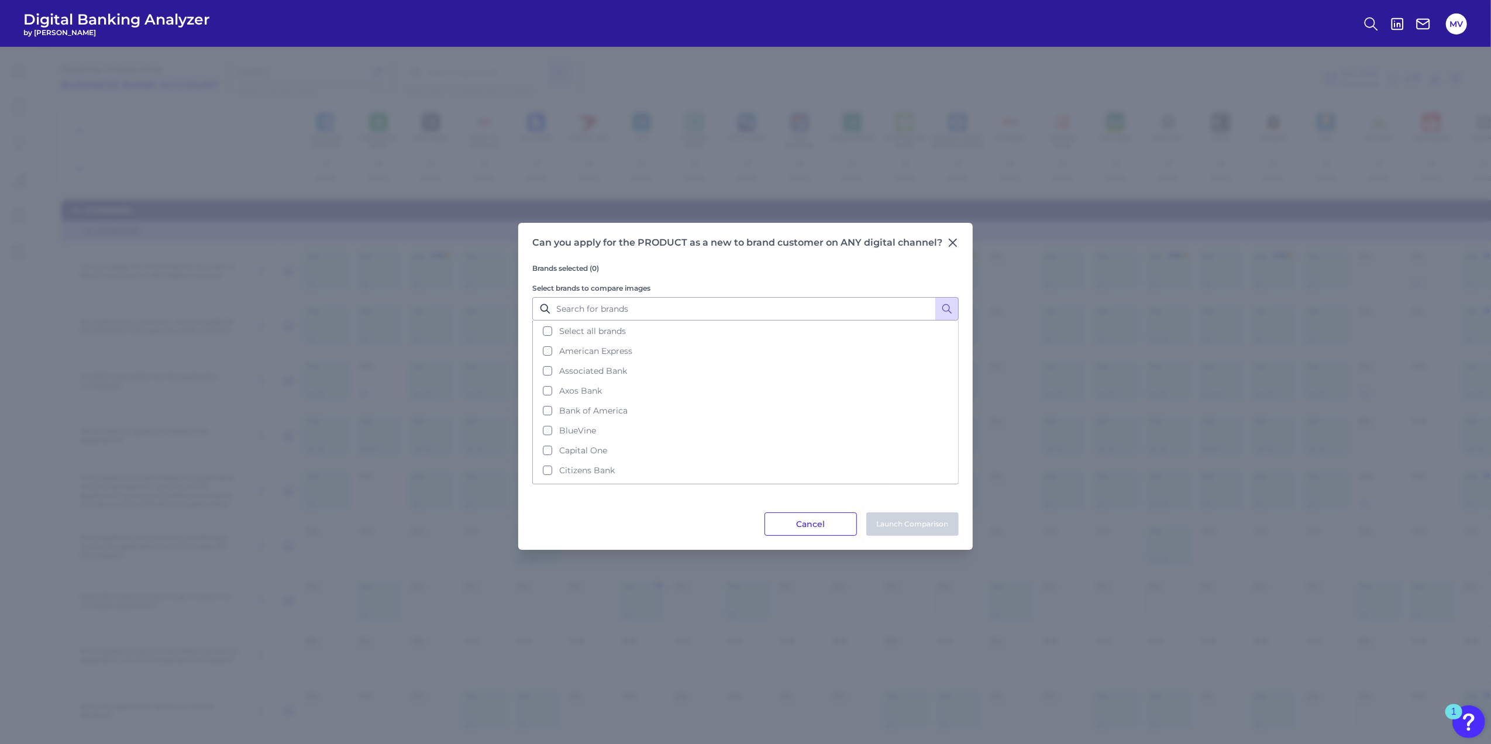
click at [827, 520] on button "Cancel" at bounding box center [811, 523] width 92 height 23
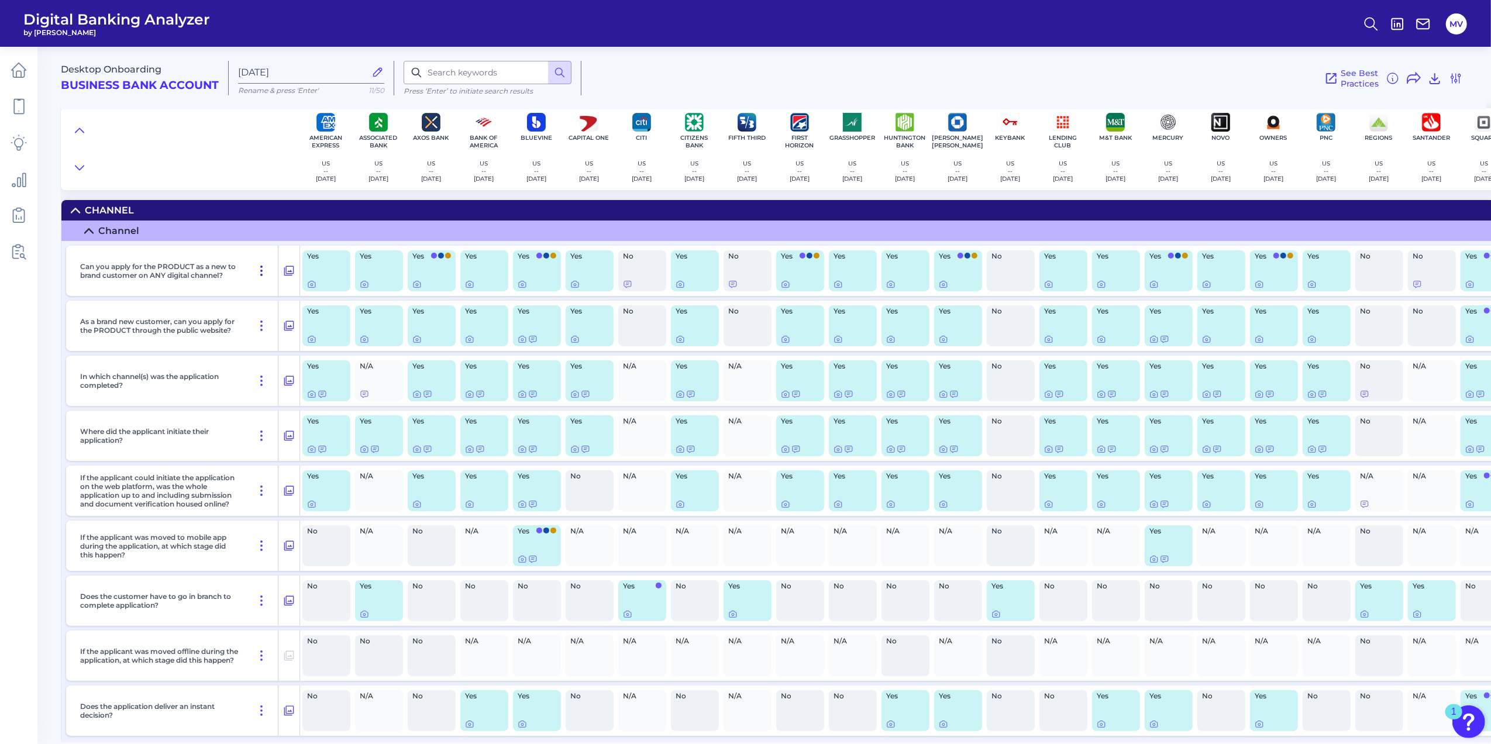
click at [262, 274] on icon at bounding box center [261, 271] width 14 height 14
drag, startPoint x: 185, startPoint y: 198, endPoint x: 265, endPoint y: 178, distance: 82.4
click at [185, 197] on div "Desktop Onboarding Business Bank Account [DATE][FINANCIAL_ID] Rename & press 'E…" at bounding box center [776, 390] width 1430 height 704
click at [330, 131] on img at bounding box center [326, 122] width 19 height 19
click at [321, 175] on p "[DATE]" at bounding box center [326, 179] width 20 height 8
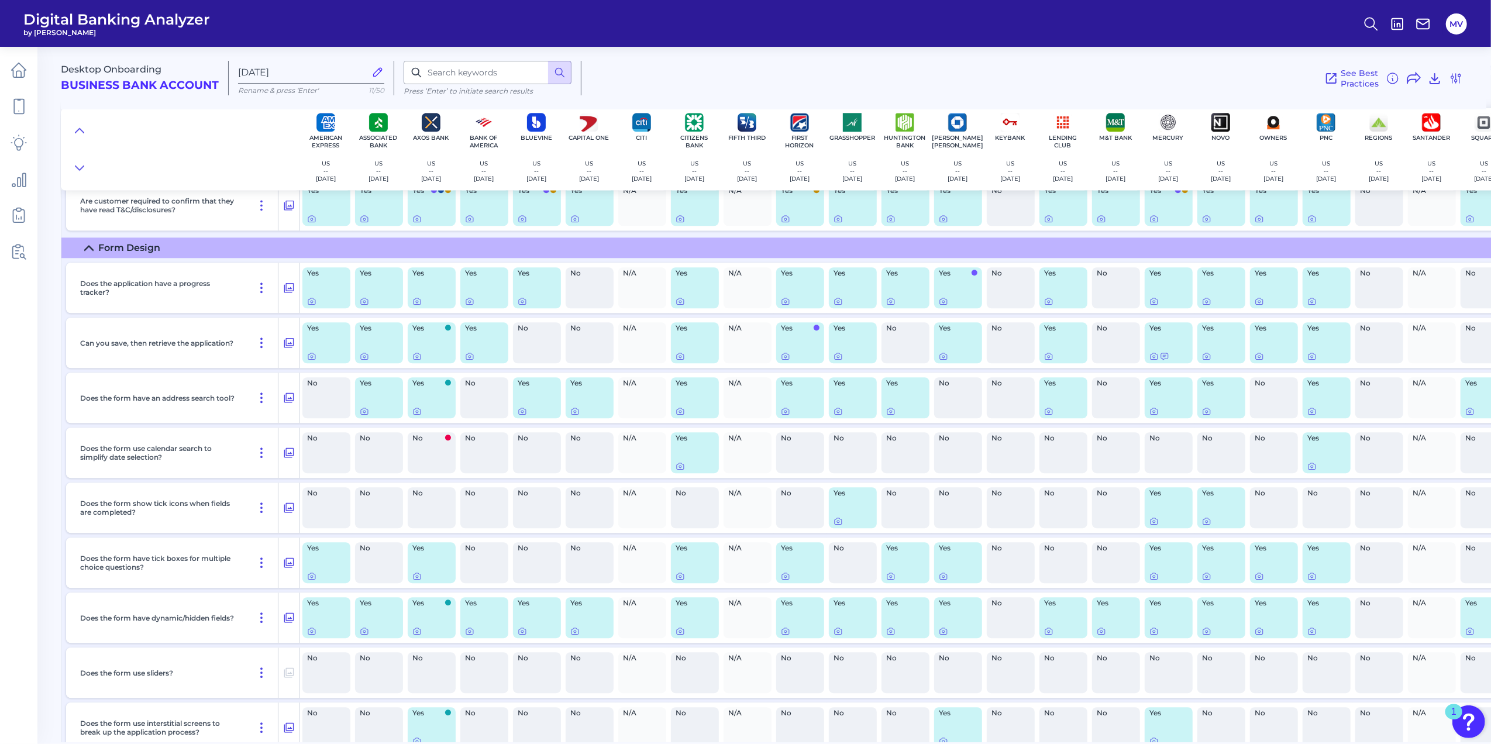
scroll to position [3042, 0]
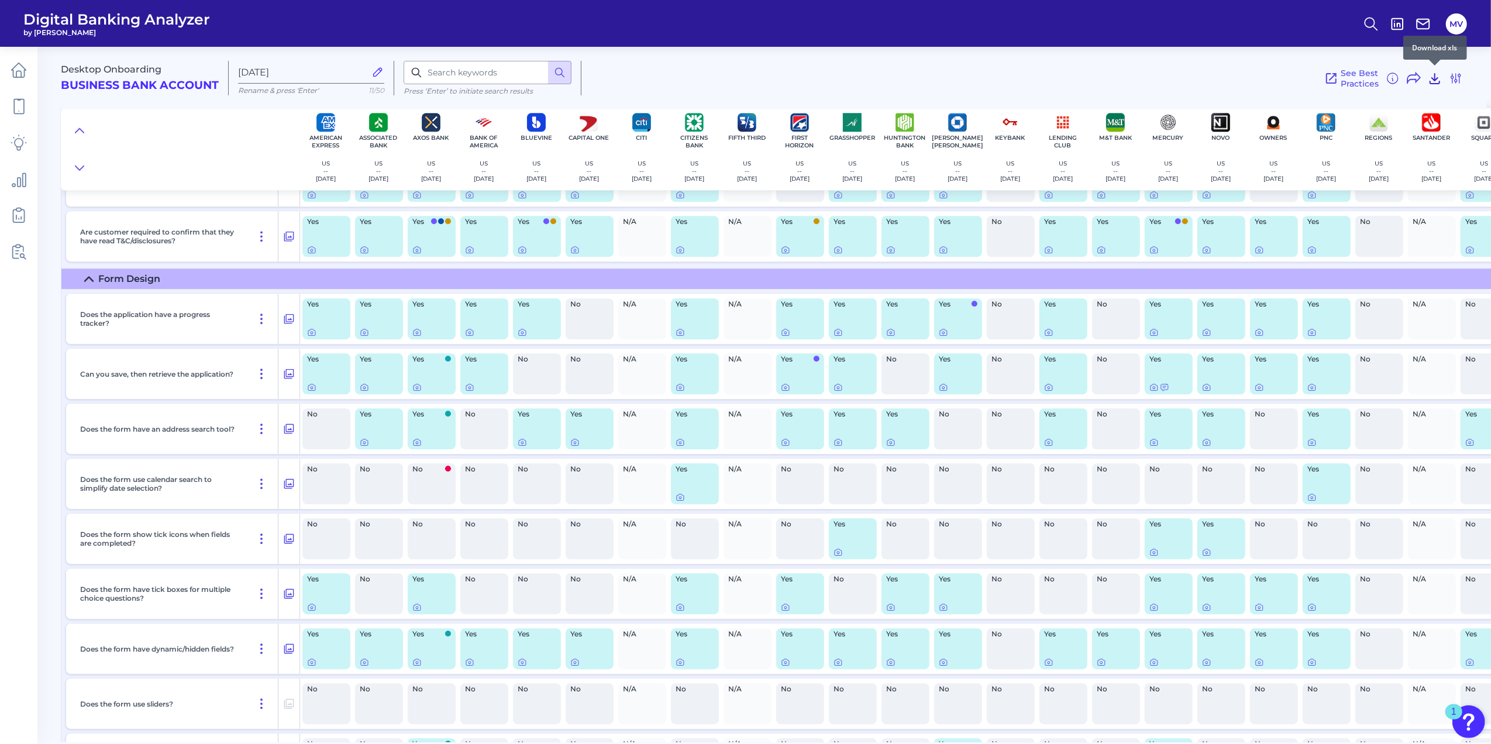
click at [987, 80] on icon at bounding box center [1434, 79] width 9 height 10
drag, startPoint x: 911, startPoint y: 34, endPoint x: 908, endPoint y: 42, distance: 8.7
click at [911, 34] on header "Digital Banking Analyzer by Curinos MV" at bounding box center [745, 23] width 1491 height 47
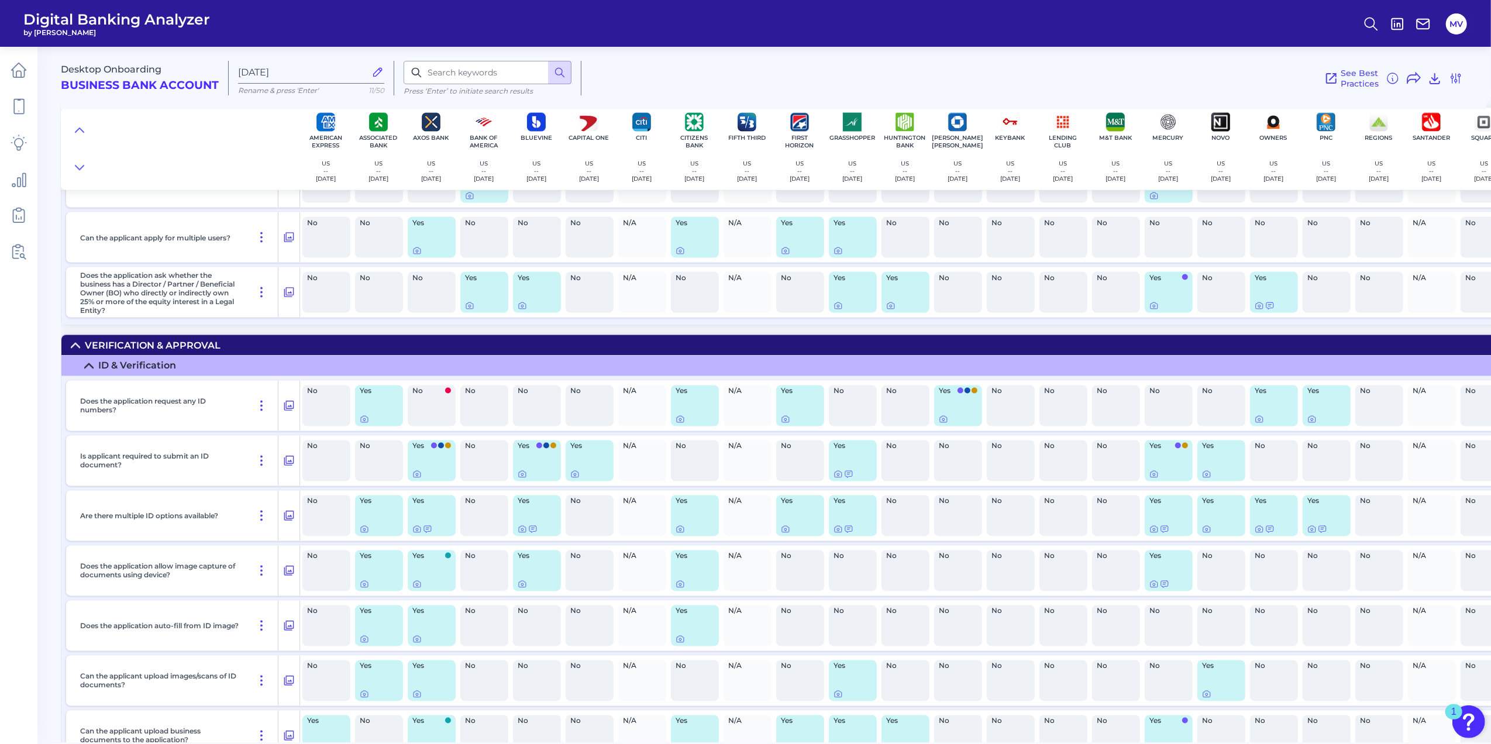
scroll to position [6396, 0]
